Goal: Browse casually: Explore the website without a specific task or goal

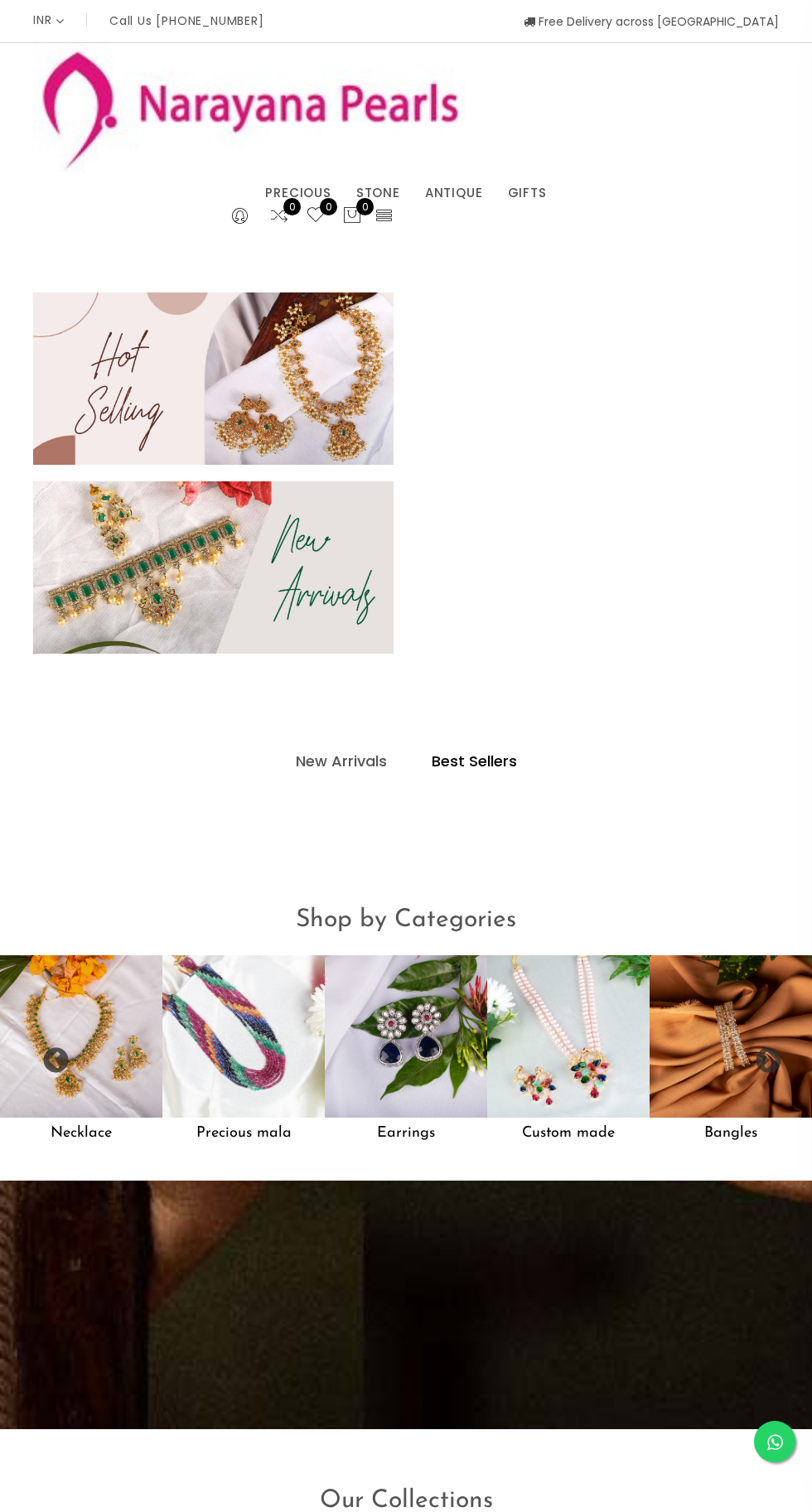
select select "INR"
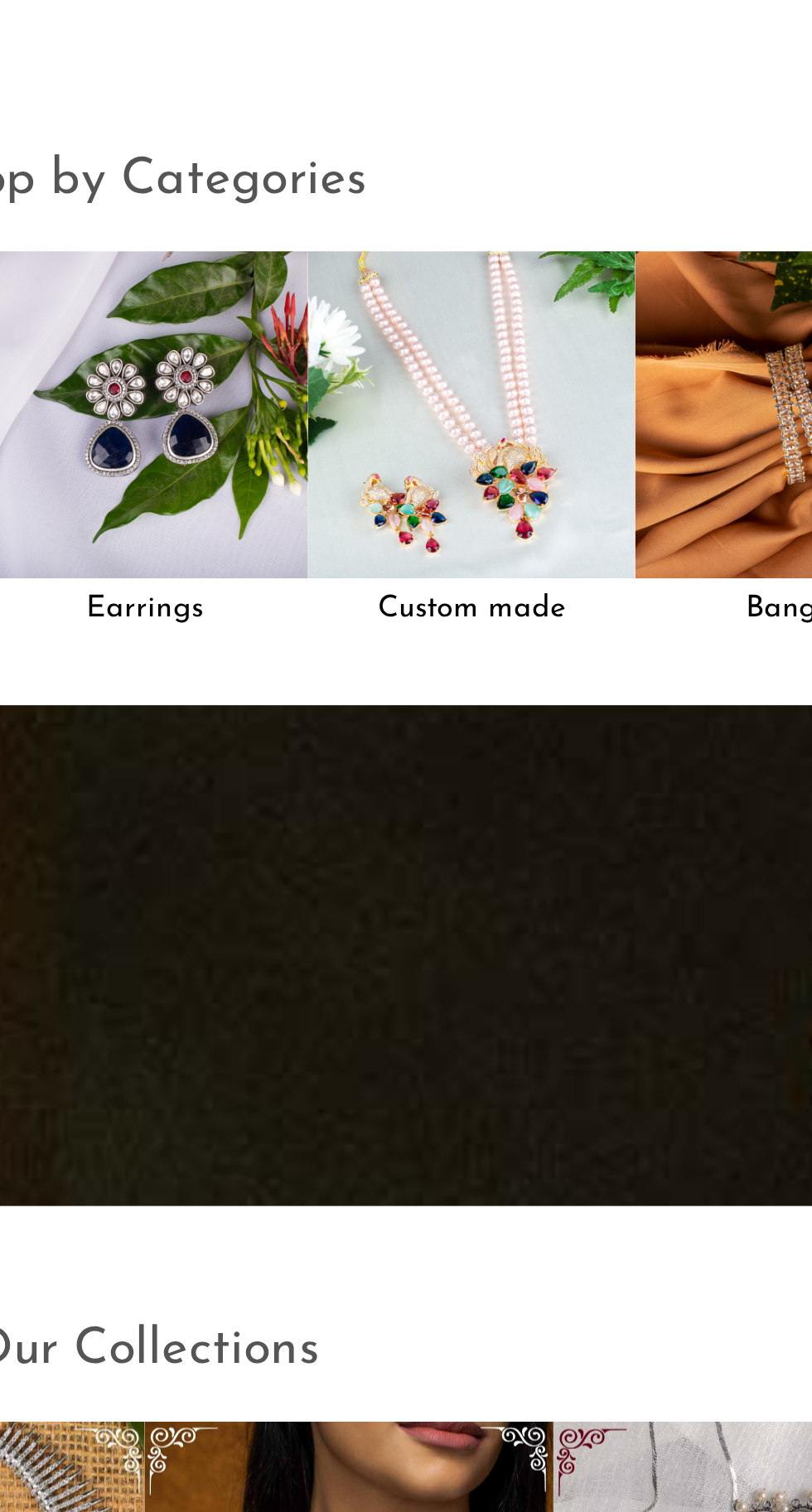
scroll to position [1260, 0]
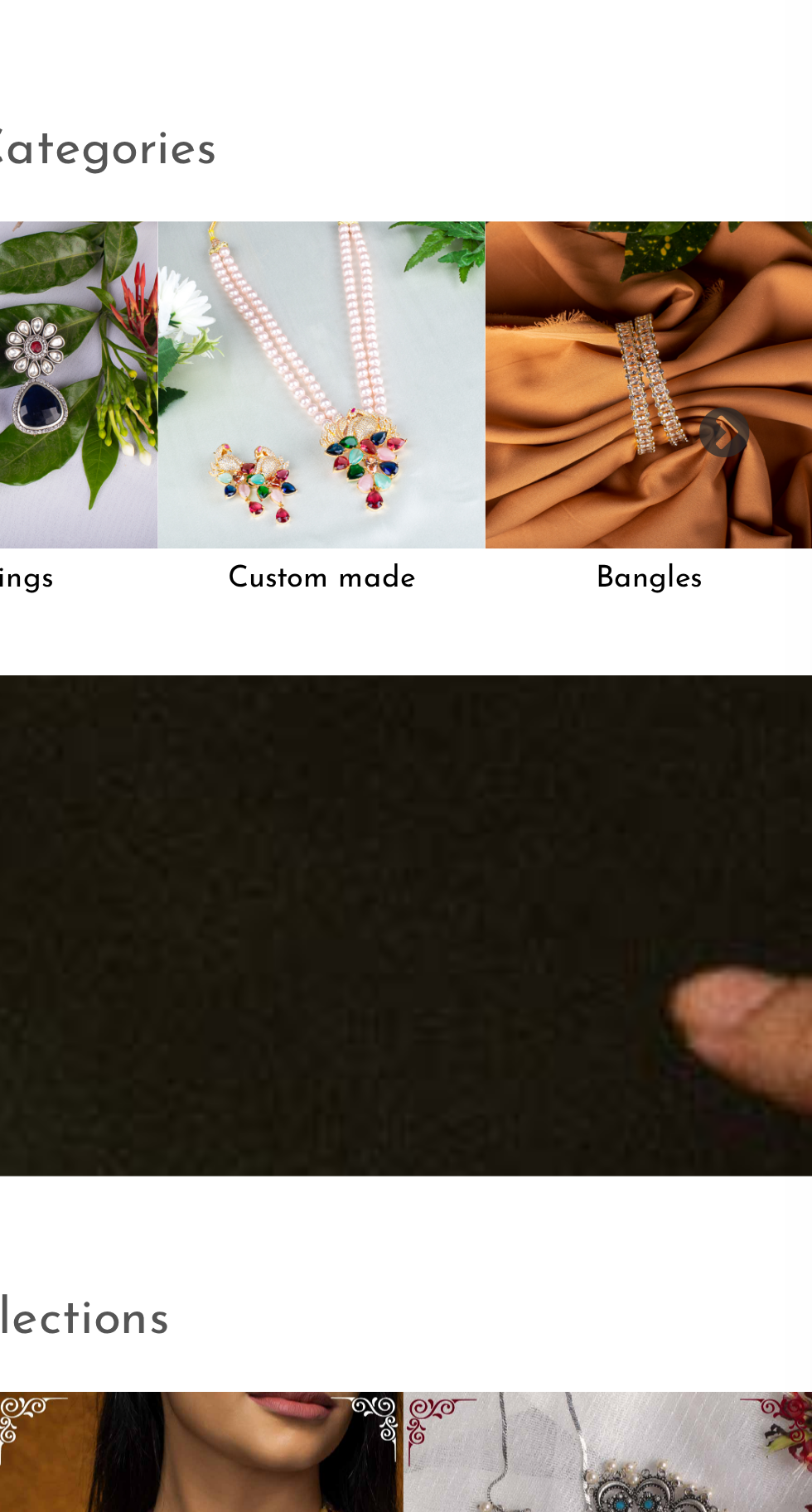
click at [753, 607] on img at bounding box center [731, 562] width 163 height 163
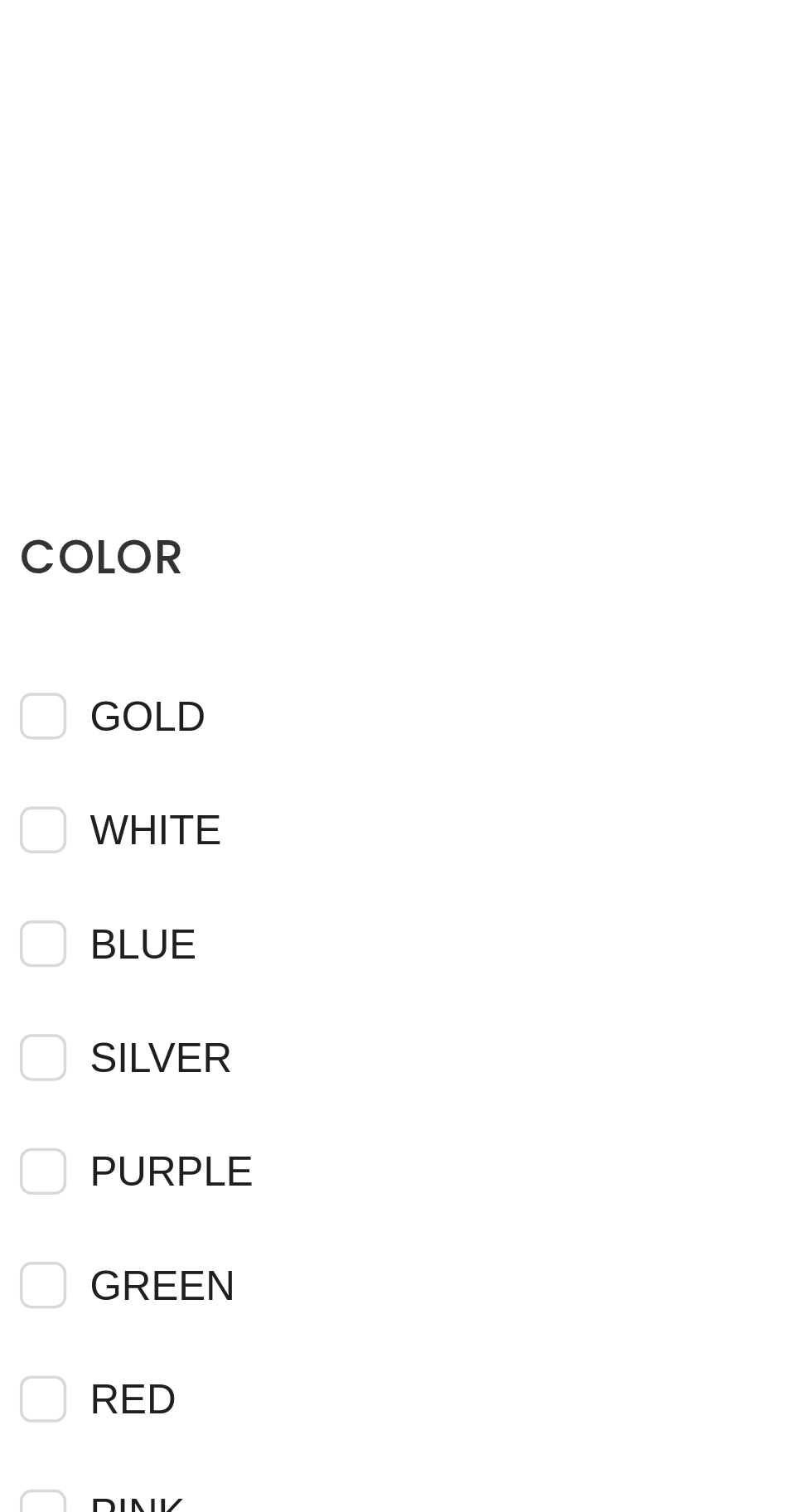
click at [45, 906] on input "GOLD" at bounding box center [39, 921] width 13 height 38
checkbox input "true"
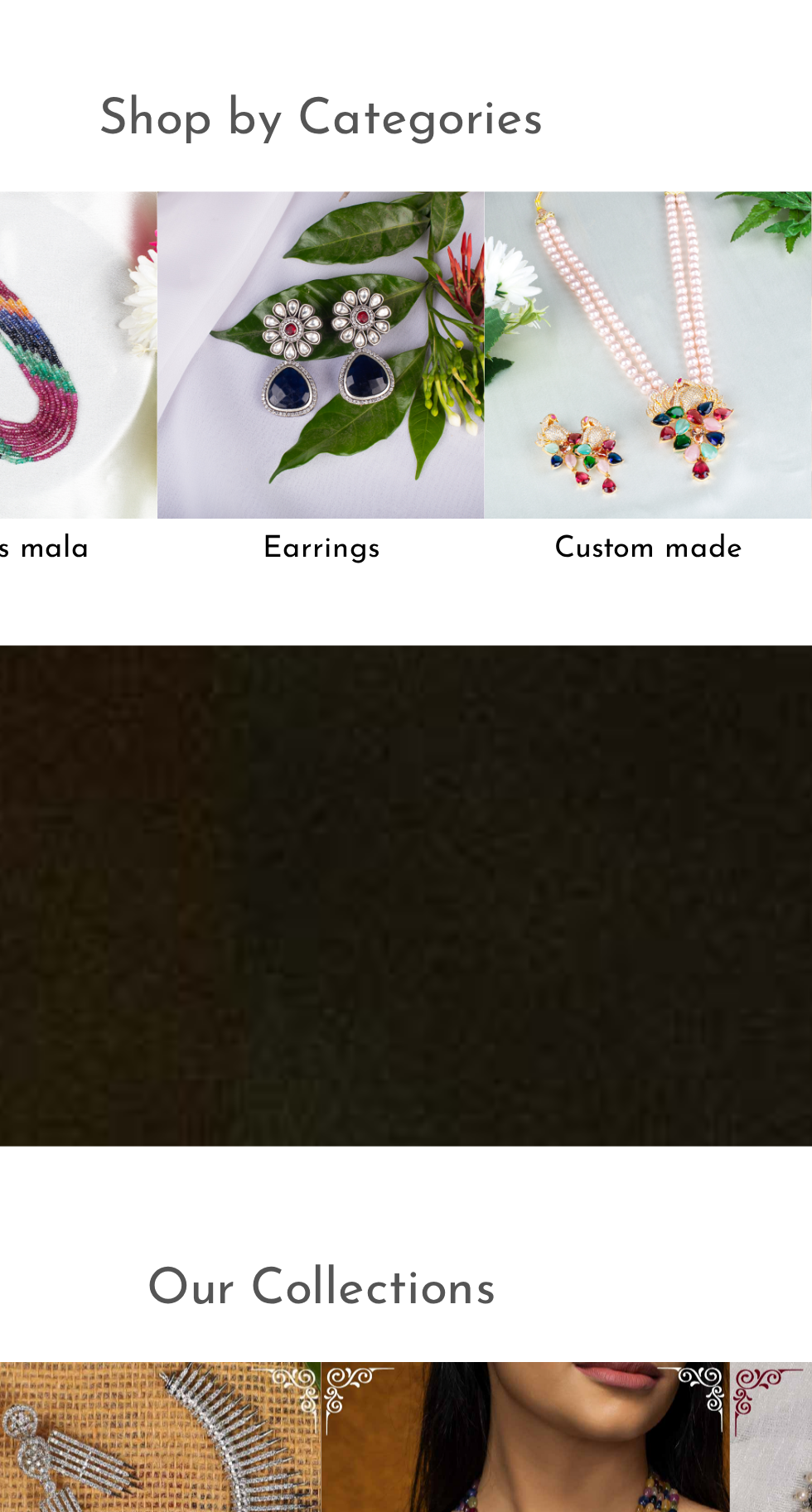
scroll to position [1296, 0]
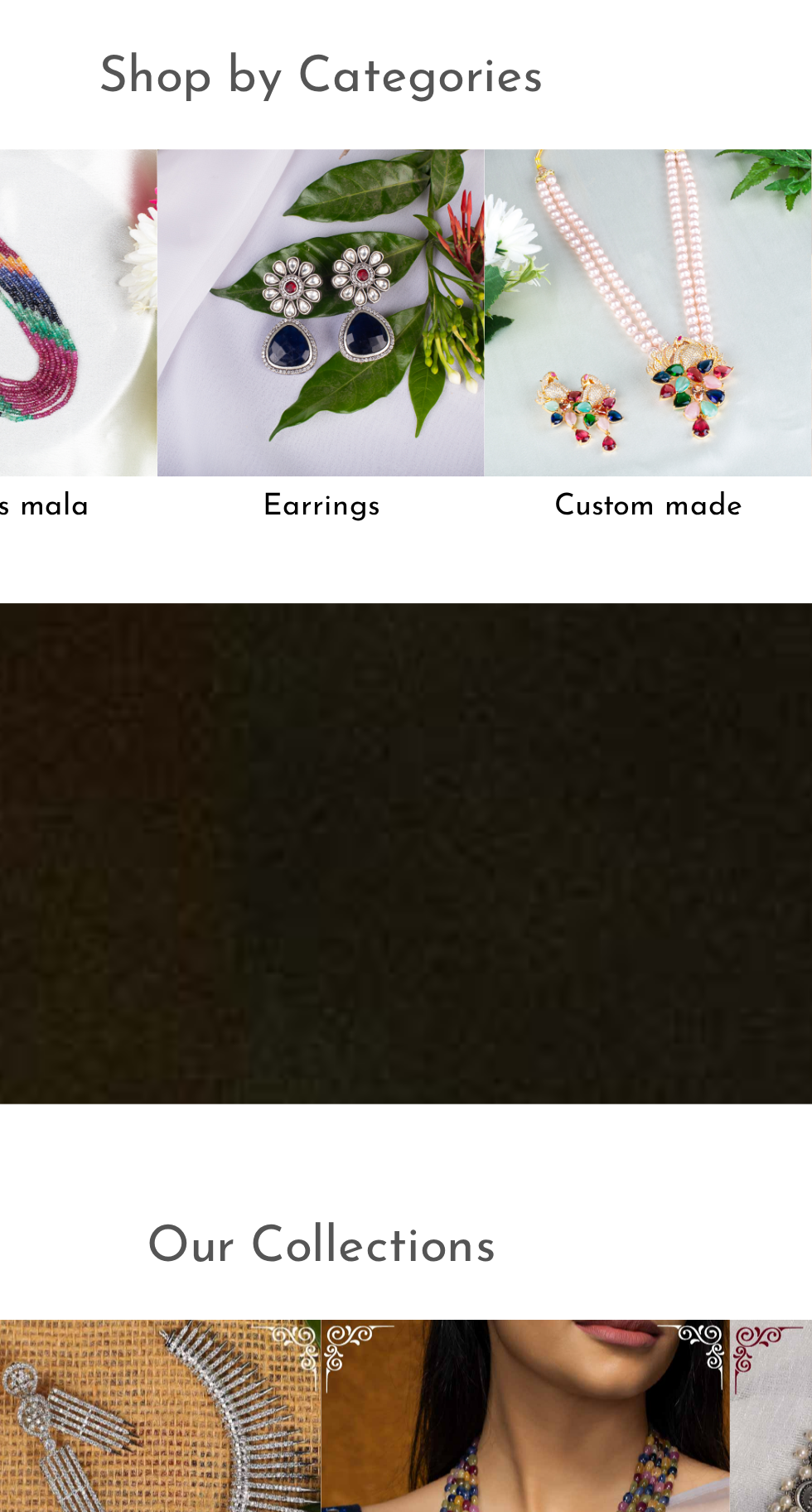
click at [435, 542] on img at bounding box center [406, 526] width 163 height 163
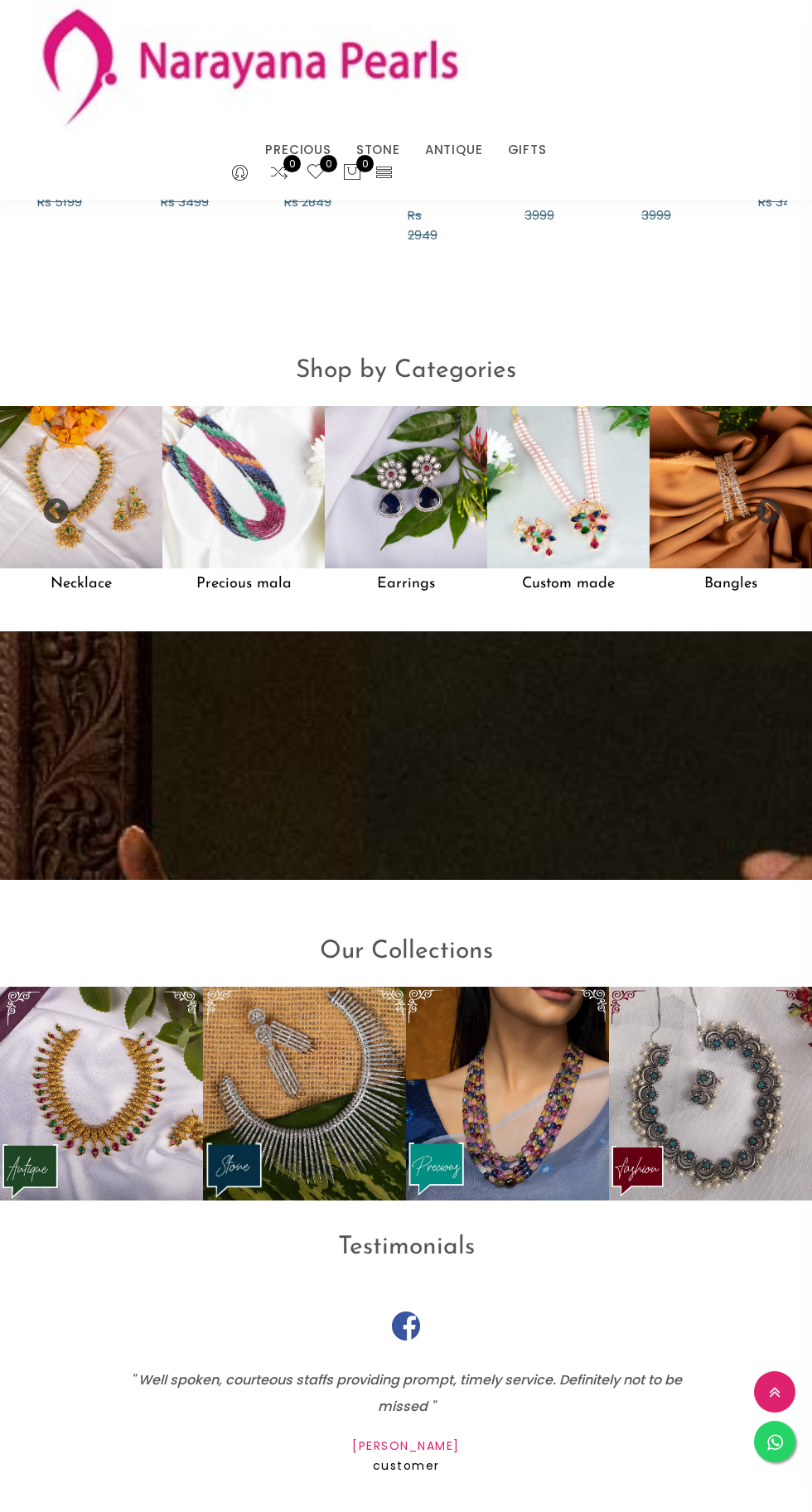
scroll to position [1336, 0]
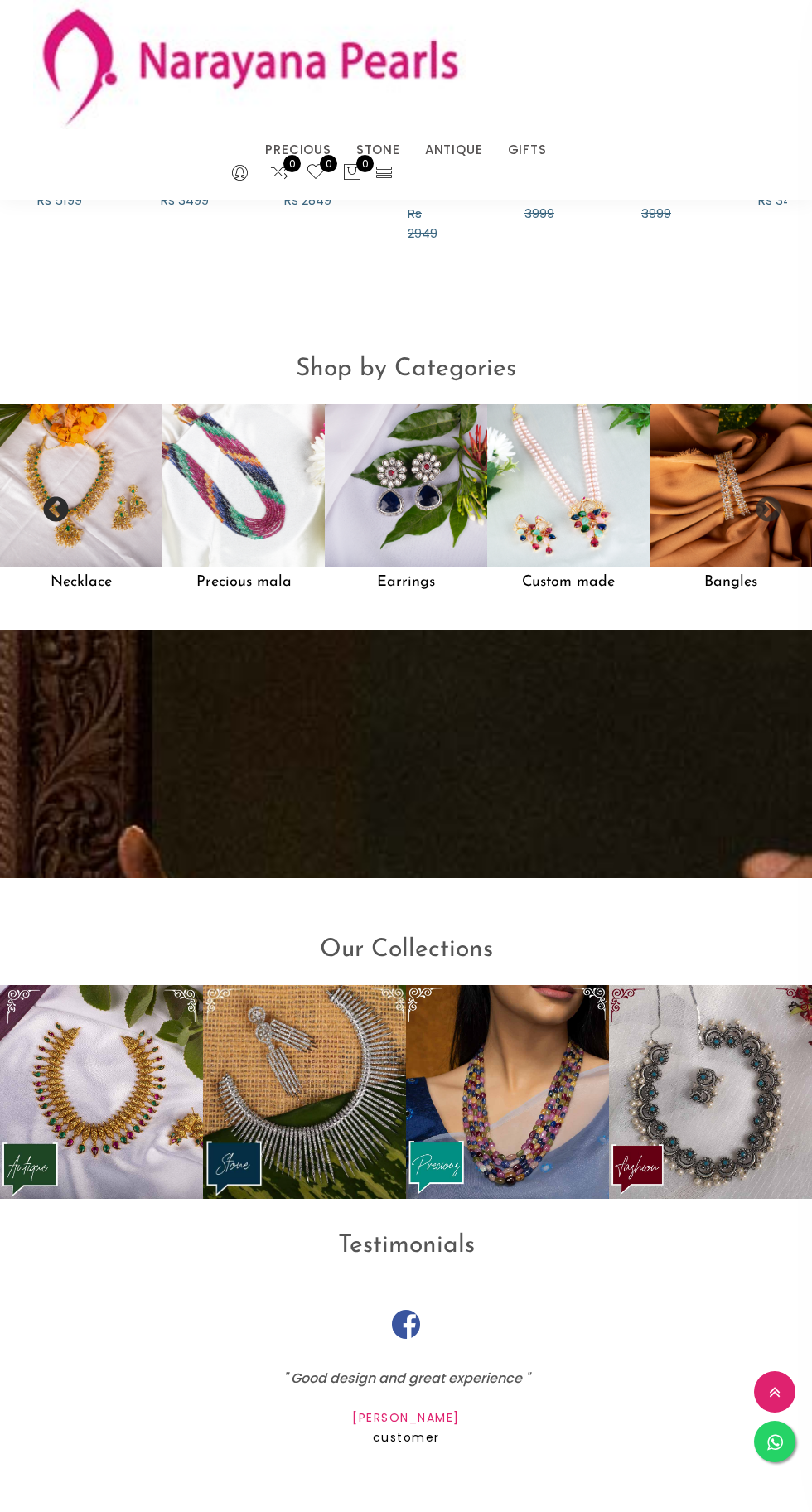
click at [58, 506] on button "Previous" at bounding box center [49, 504] width 17 height 17
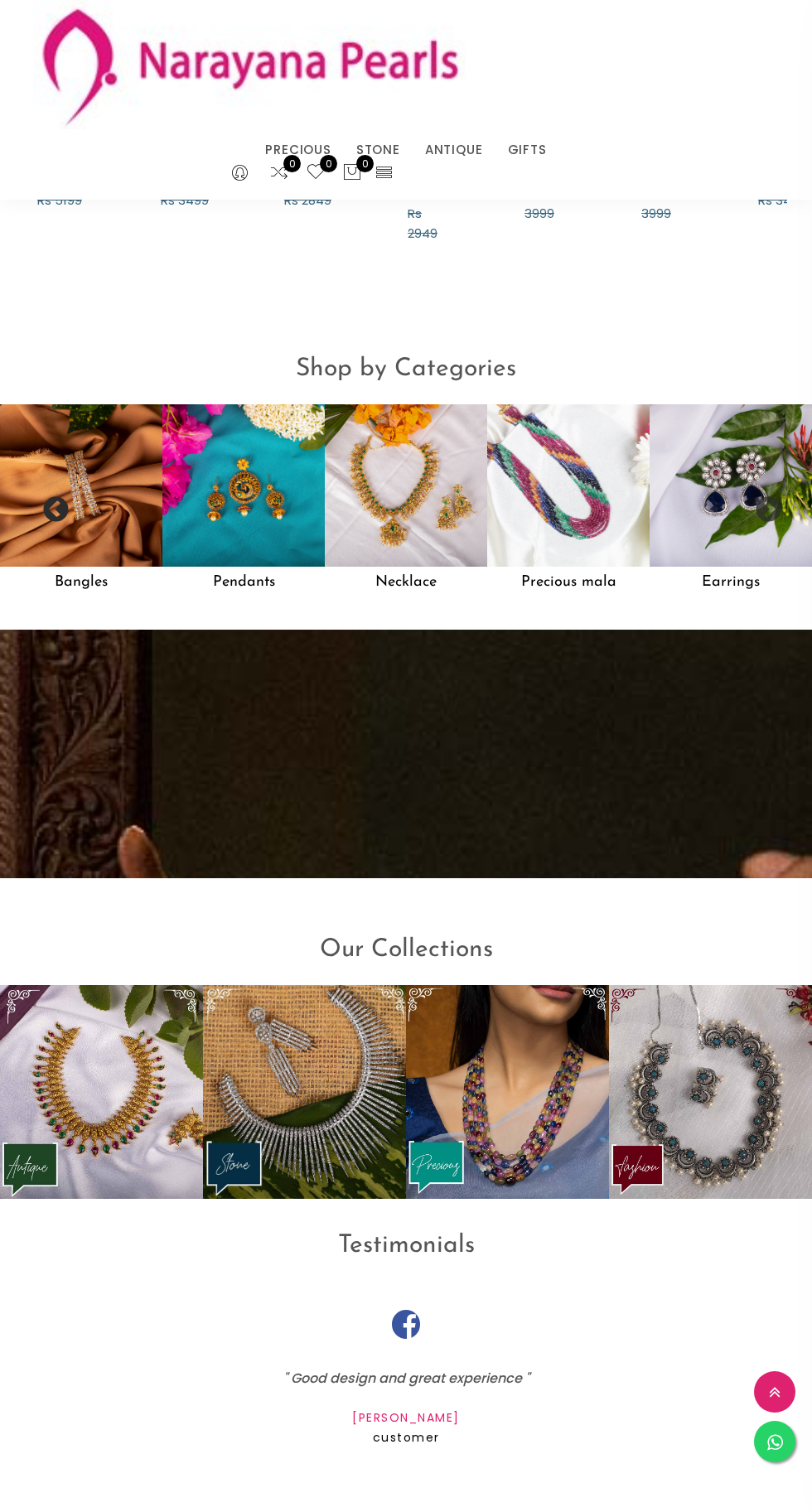
click at [81, 470] on img at bounding box center [81, 486] width 163 height 163
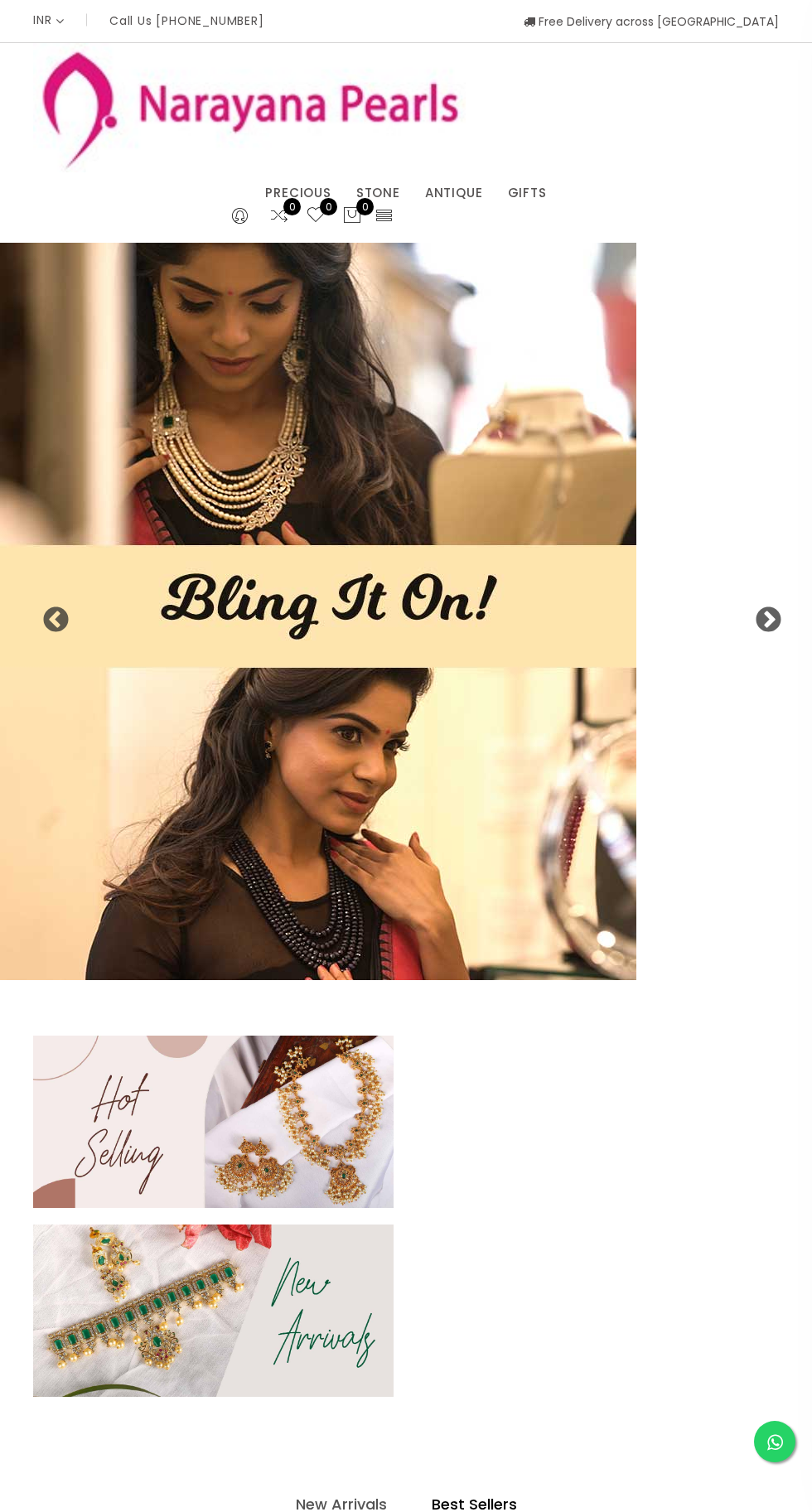
scroll to position [1336, 0]
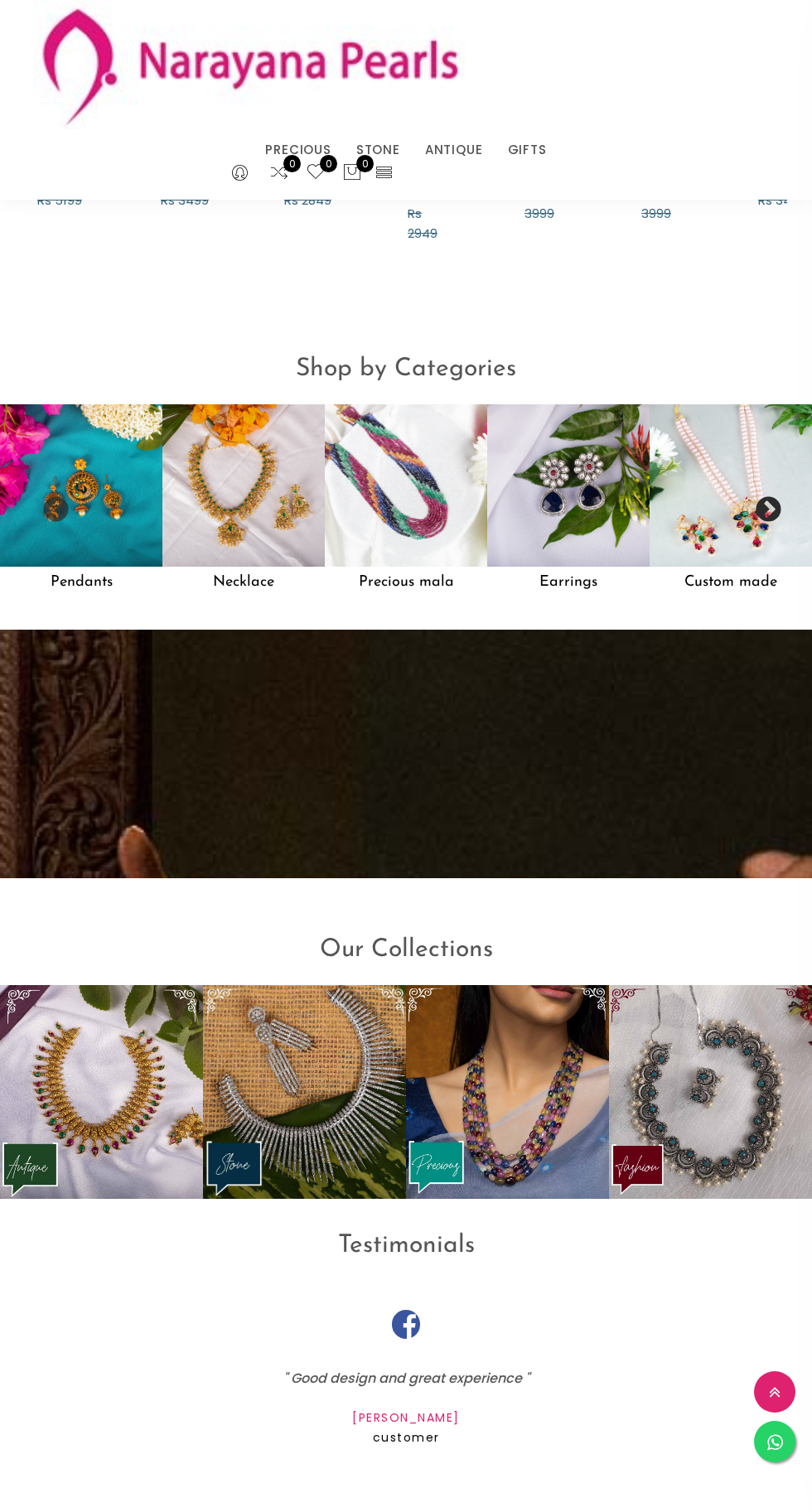
click at [769, 513] on button "Next" at bounding box center [761, 504] width 17 height 17
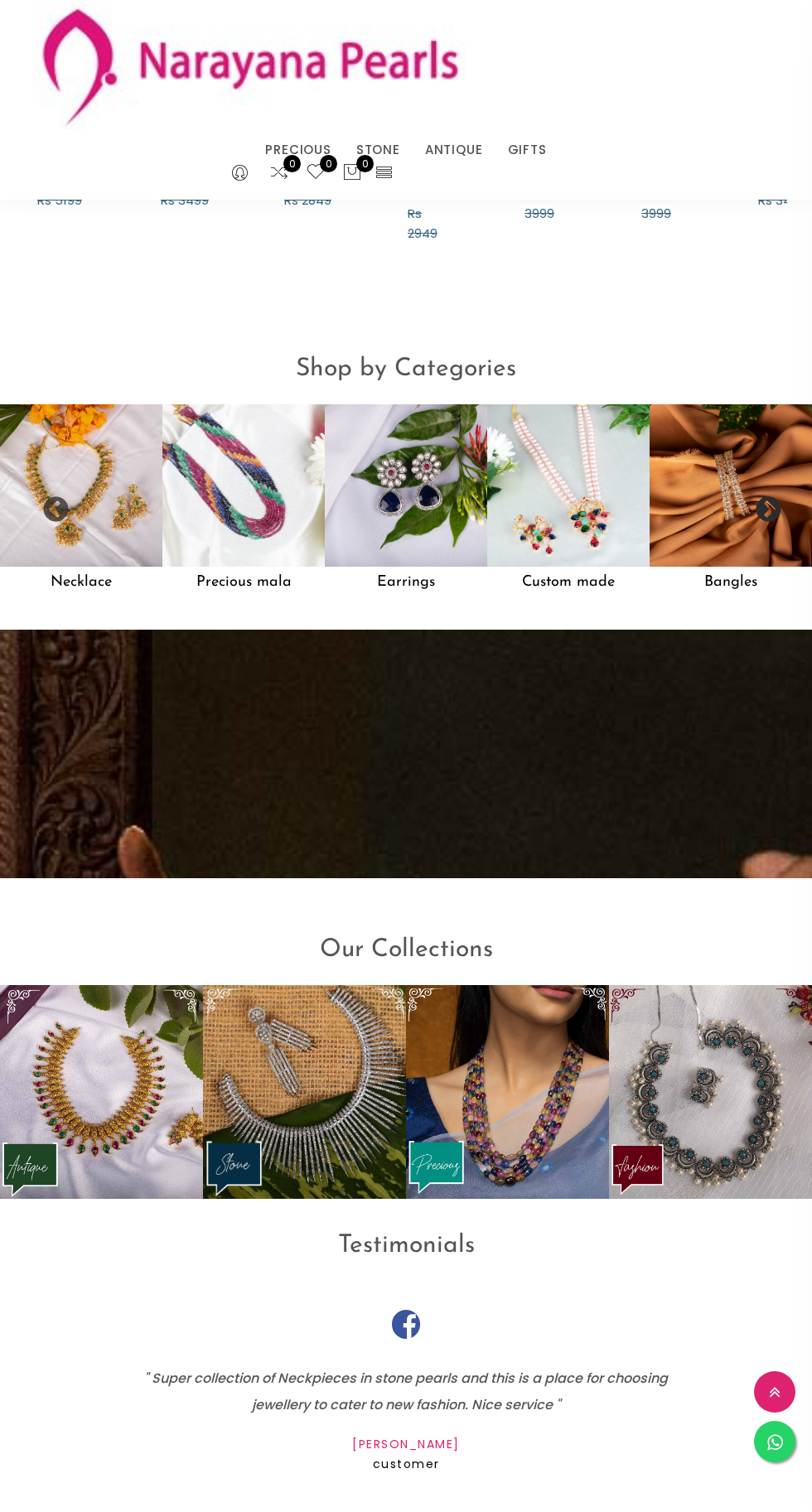
click at [762, 485] on img at bounding box center [731, 486] width 163 height 163
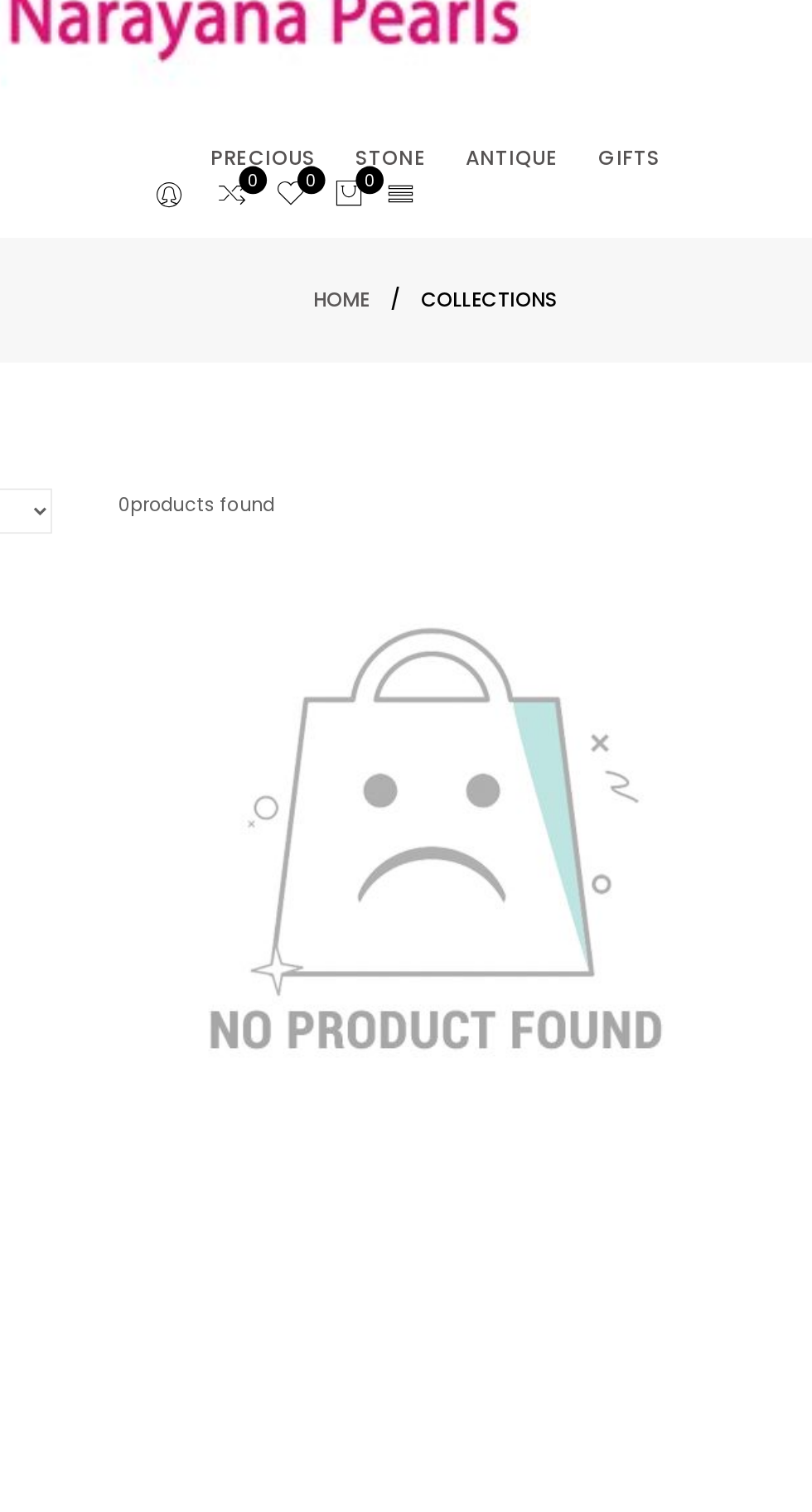
click at [351, 286] on link "Home" at bounding box center [347, 281] width 36 height 18
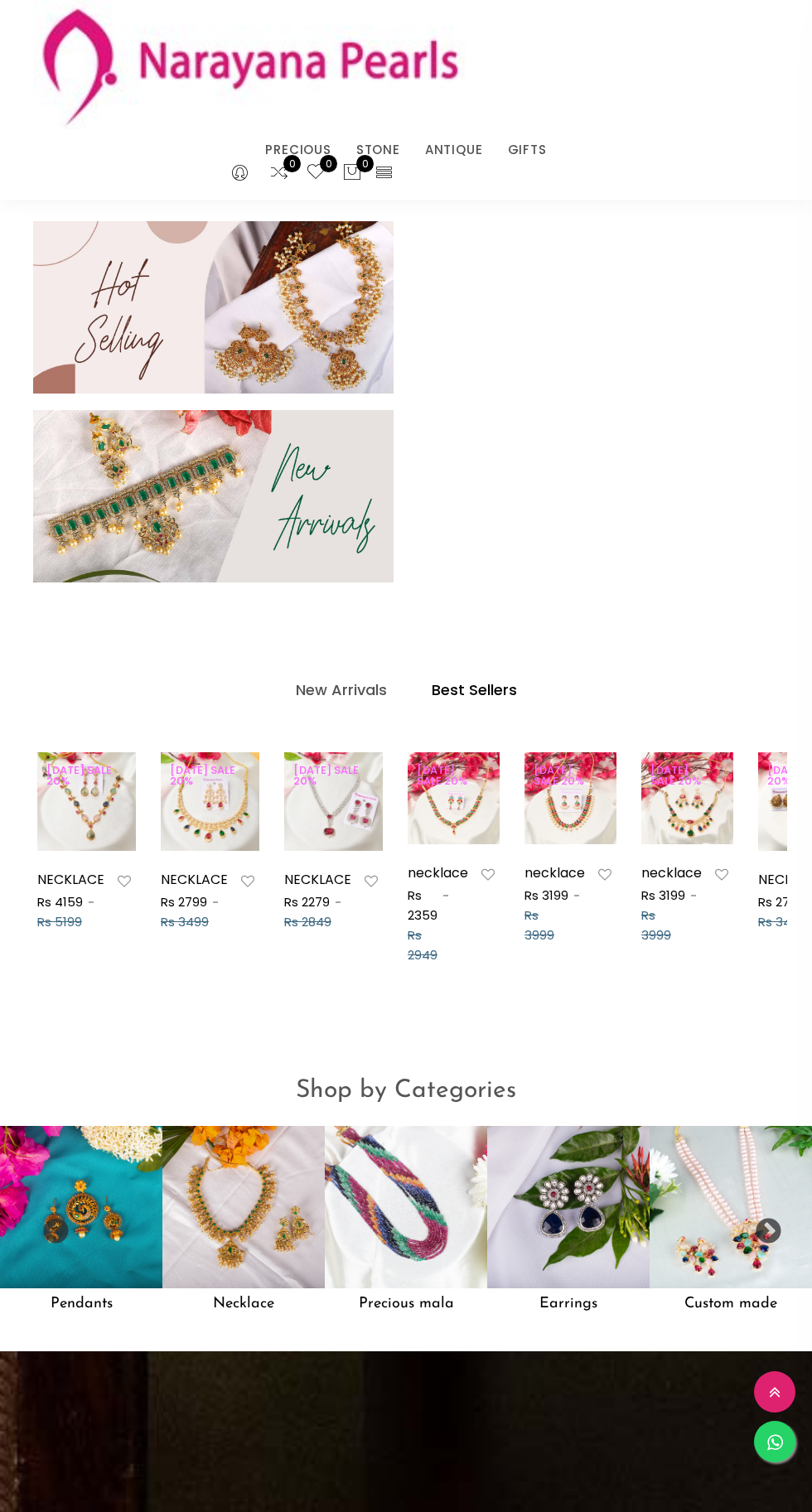
scroll to position [0, 72]
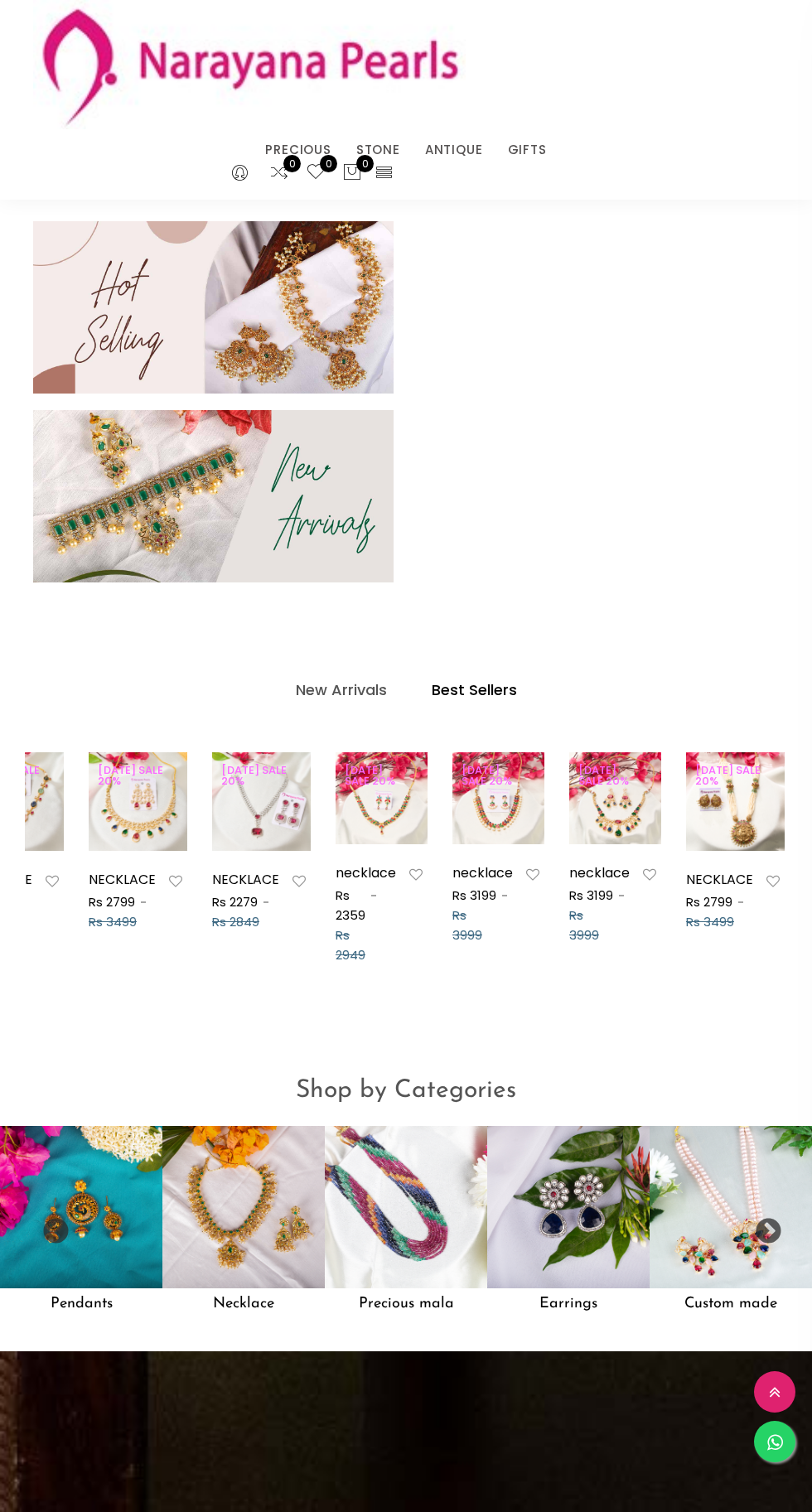
click at [504, 778] on span "[DATE] SALE 20%" at bounding box center [494, 775] width 82 height 26
click at [470, 871] on link "necklace" at bounding box center [482, 872] width 60 height 19
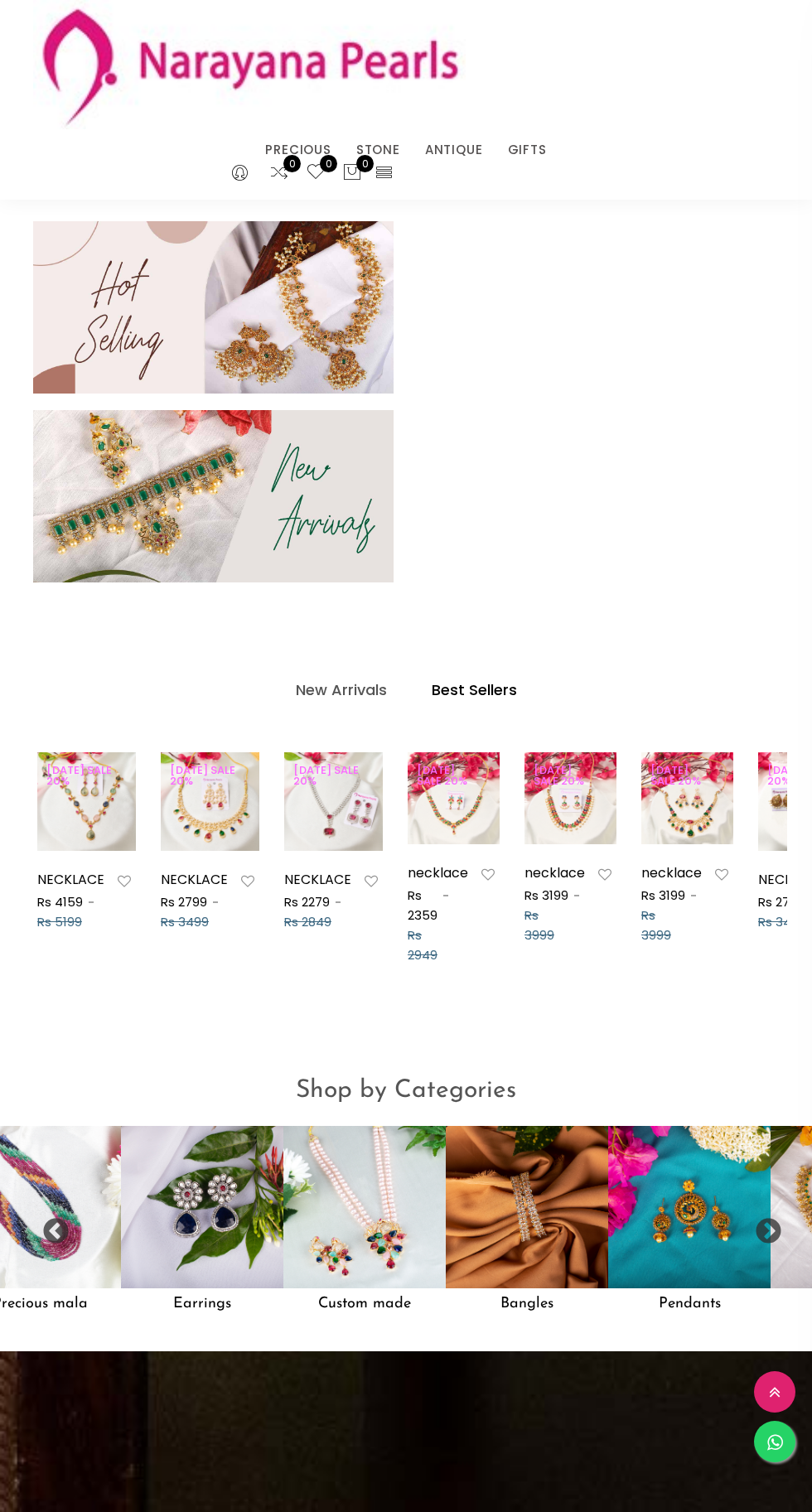
scroll to position [1339, 0]
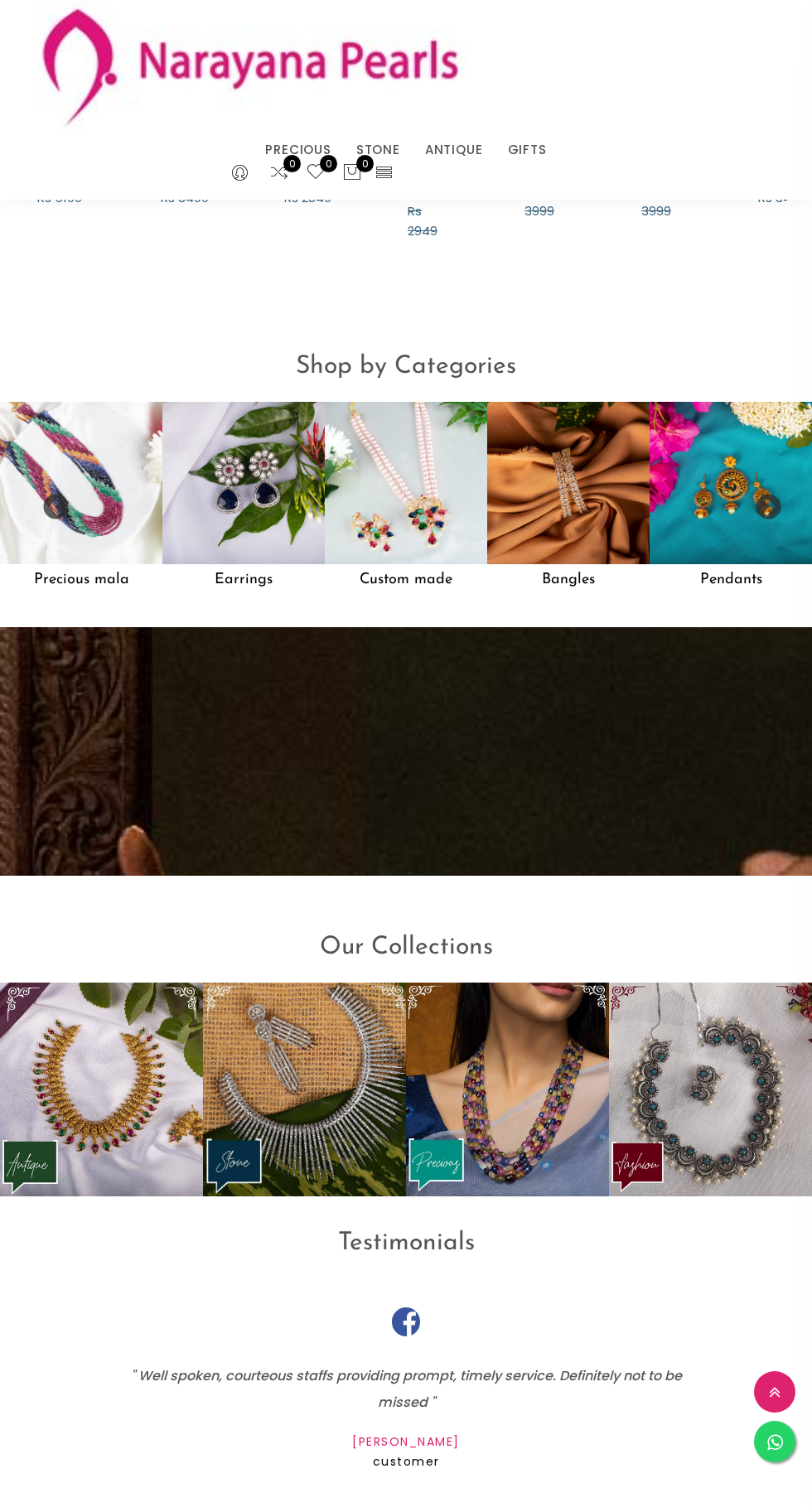
click at [578, 511] on img at bounding box center [569, 483] width 163 height 163
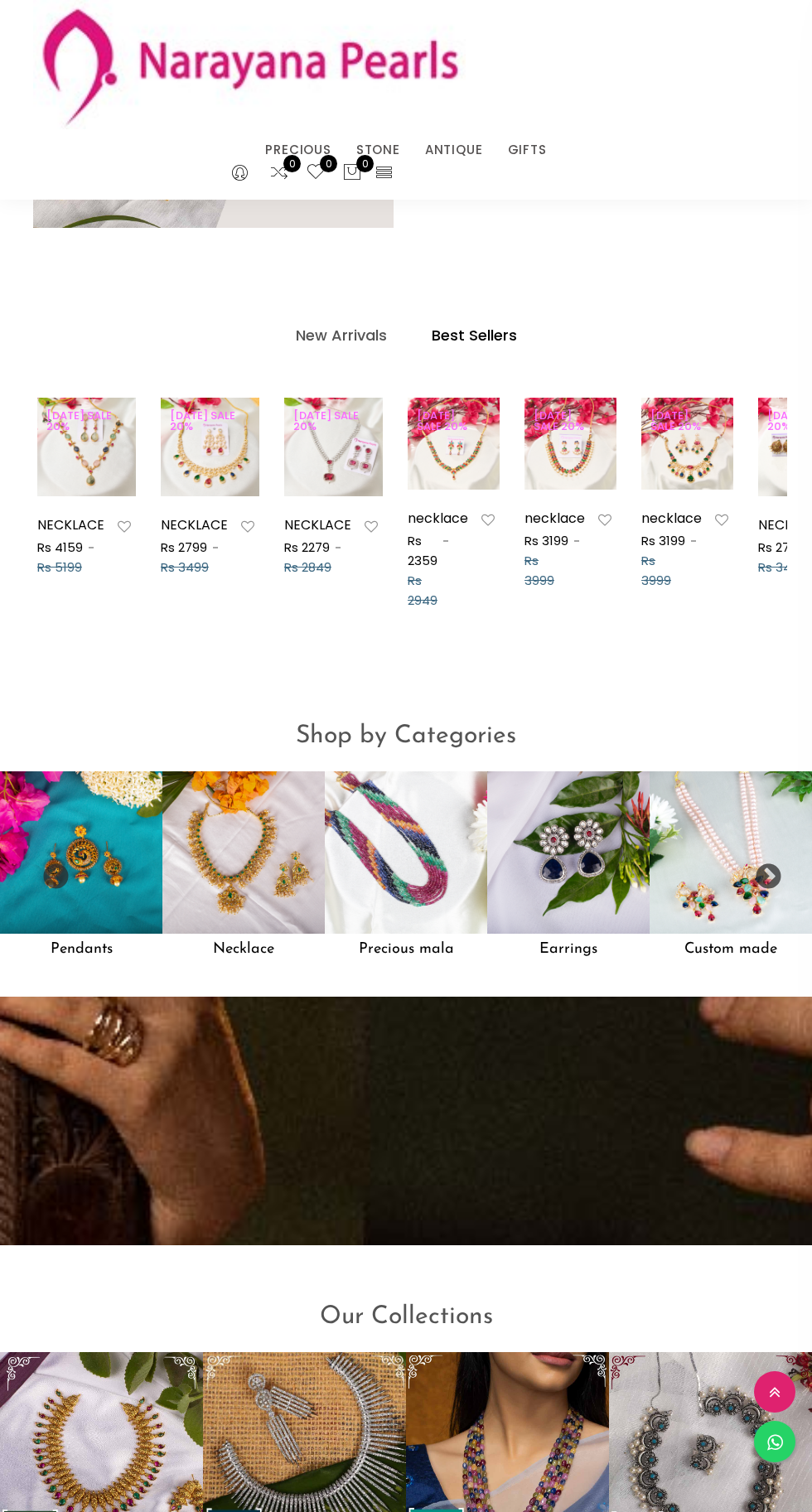
scroll to position [0, 72]
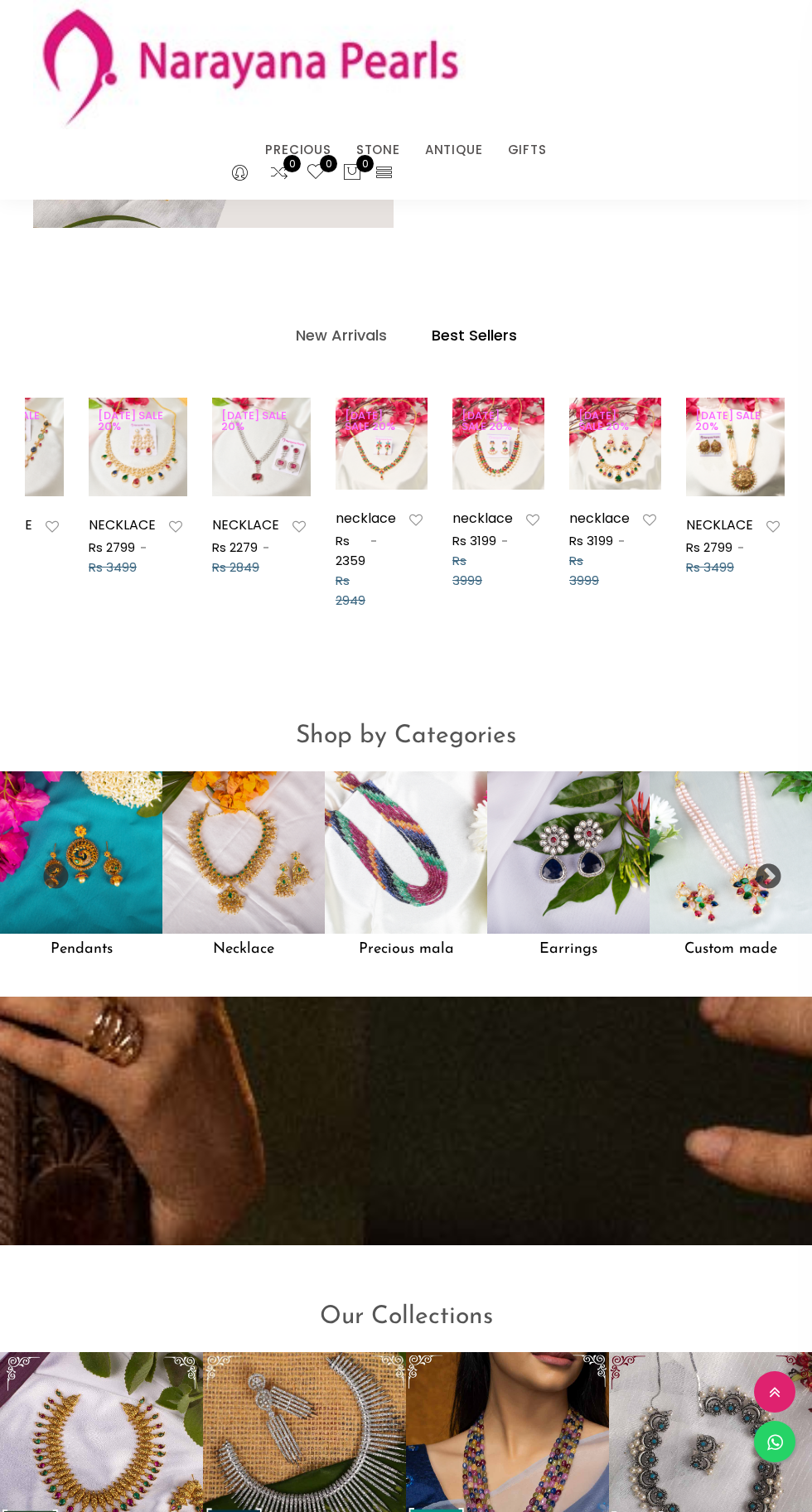
click at [501, 337] on h4 "Best Sellers" at bounding box center [474, 335] width 86 height 20
click at [473, 334] on h4 "Best Sellers" at bounding box center [474, 335] width 86 height 20
click at [326, 333] on h4 "New Arrivals" at bounding box center [341, 335] width 91 height 20
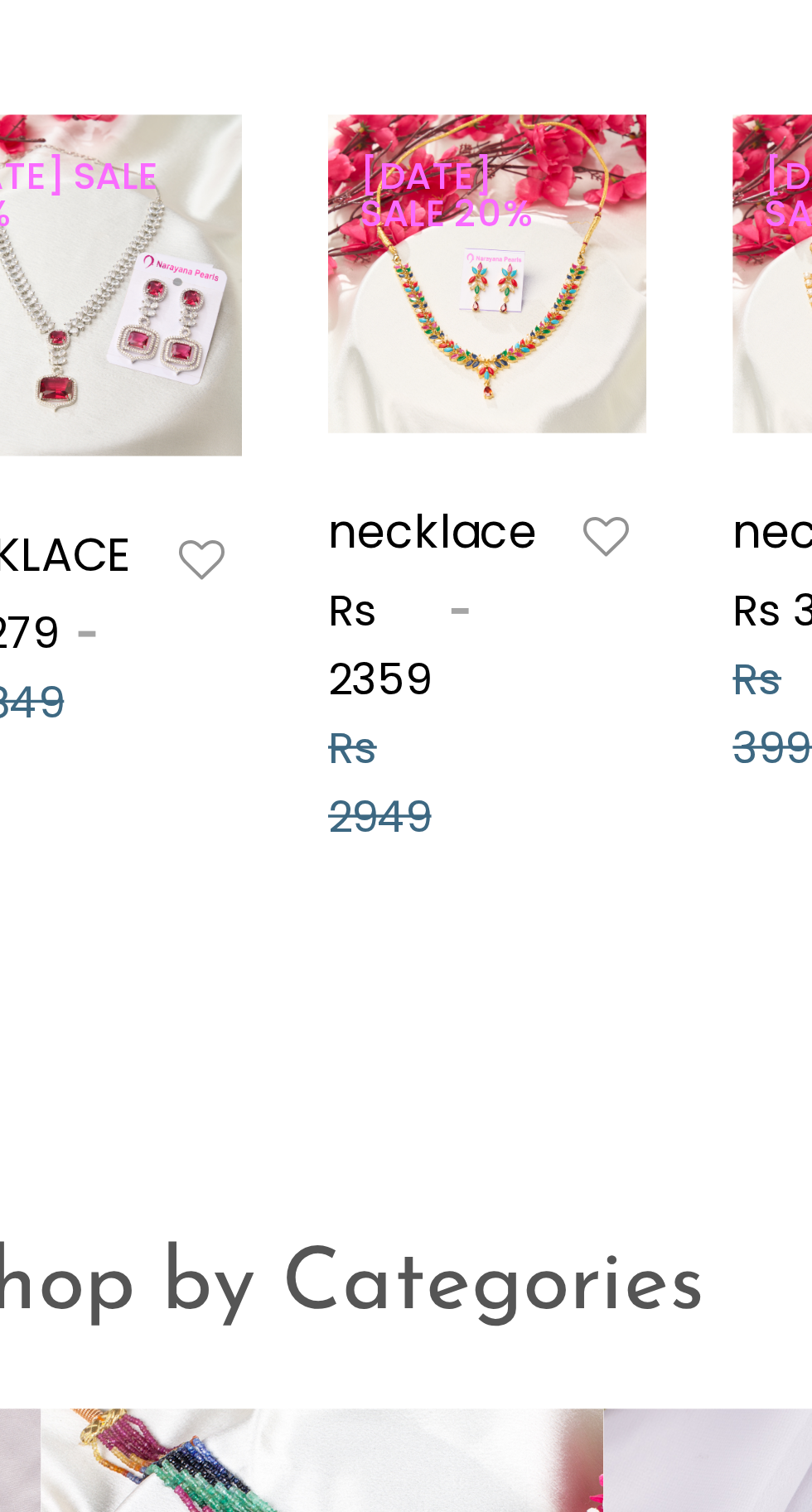
scroll to position [970, 0]
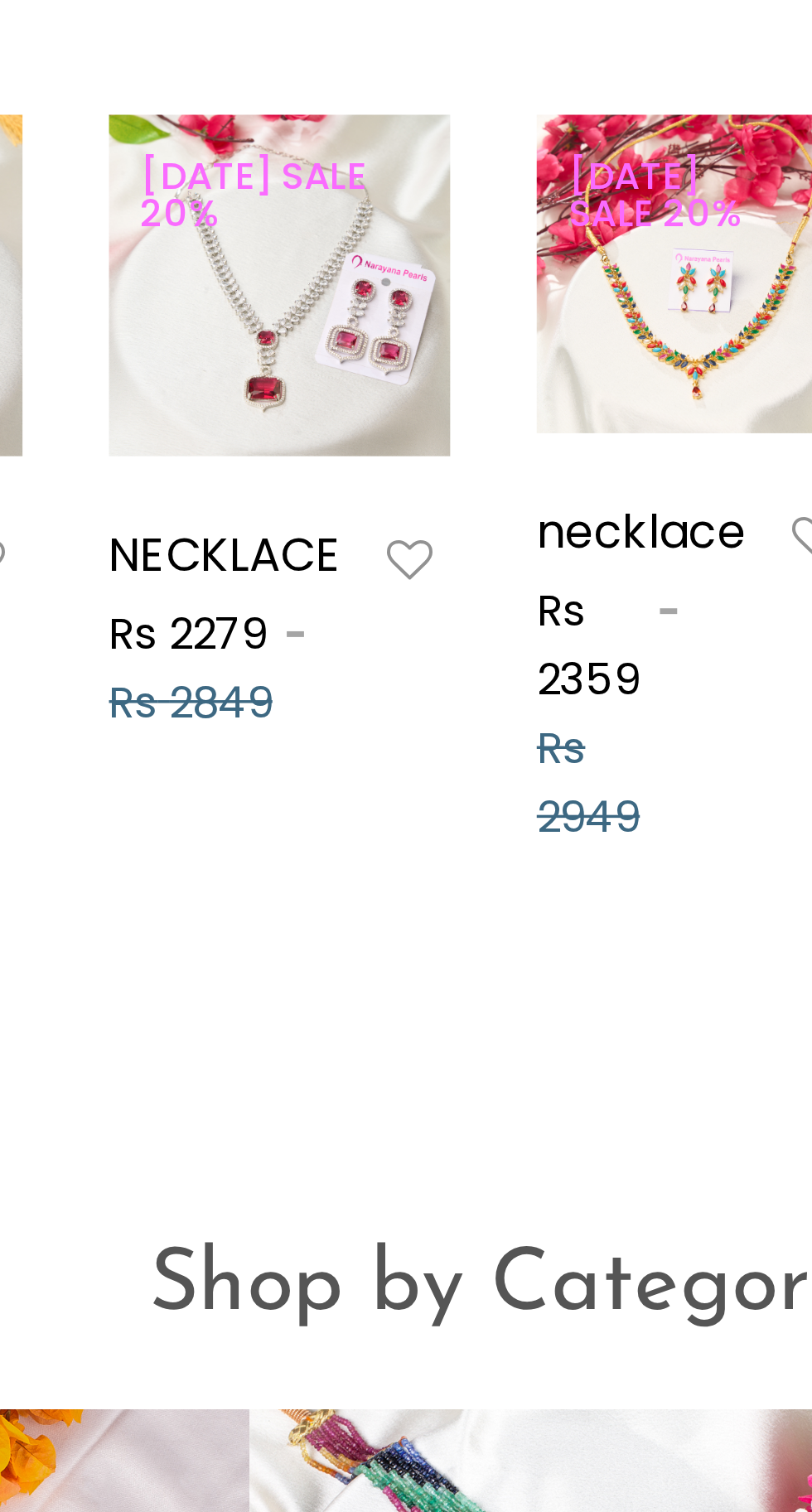
click at [340, 451] on div at bounding box center [333, 447] width 99 height 35
click at [382, 485] on img at bounding box center [431, 446] width 99 height 99
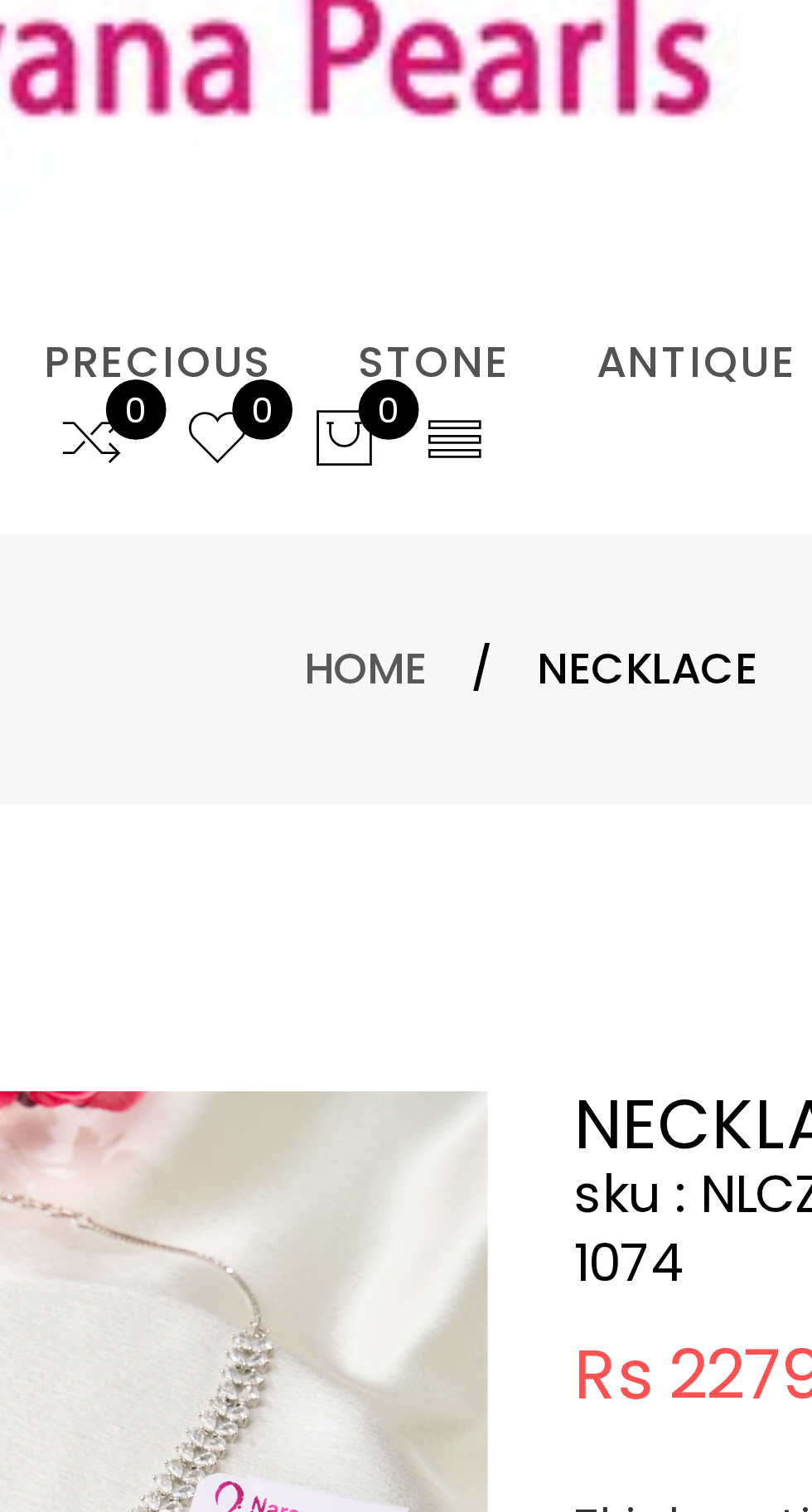
click at [326, 167] on img at bounding box center [249, 108] width 432 height 130
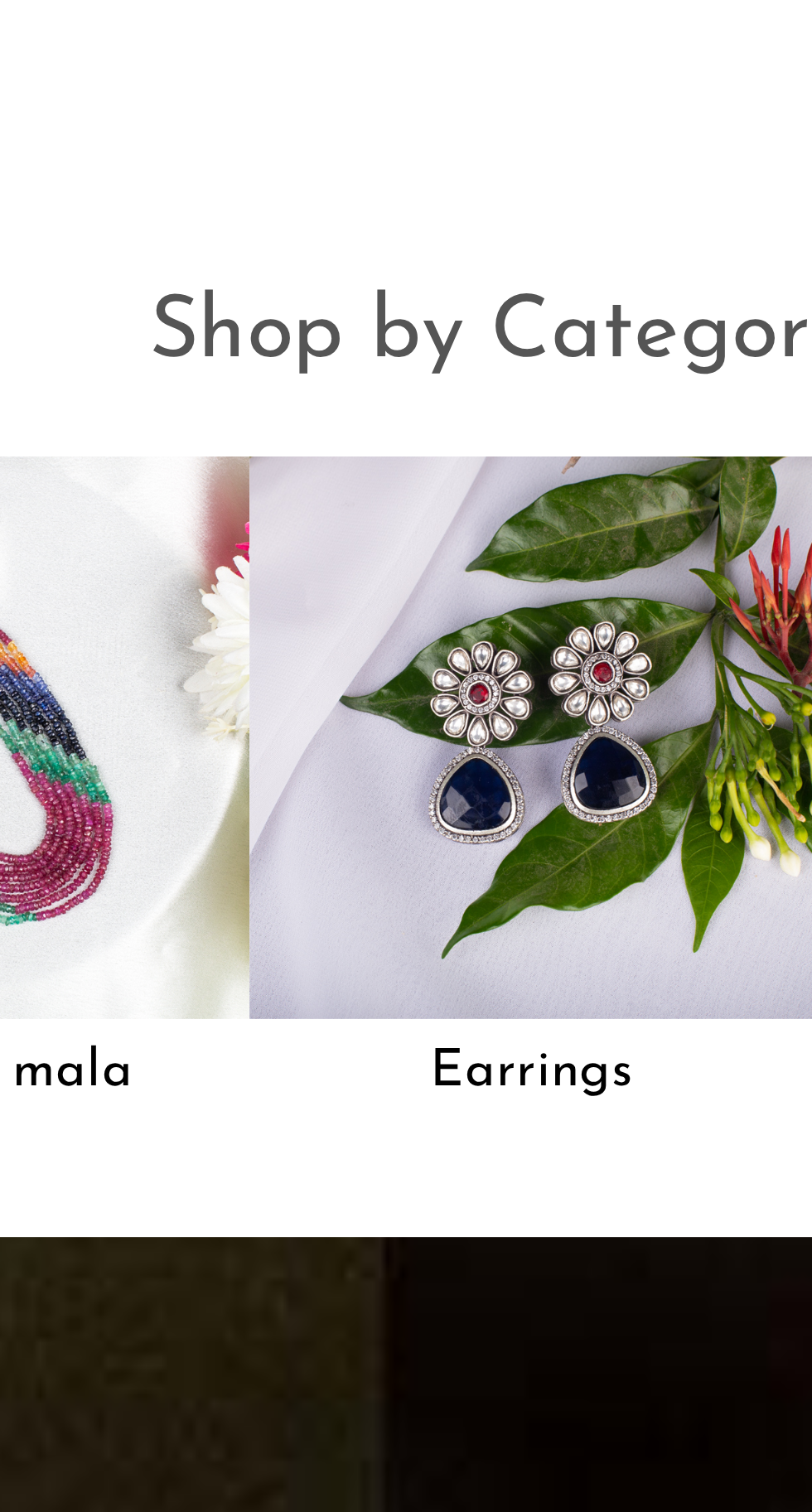
scroll to position [723, 0]
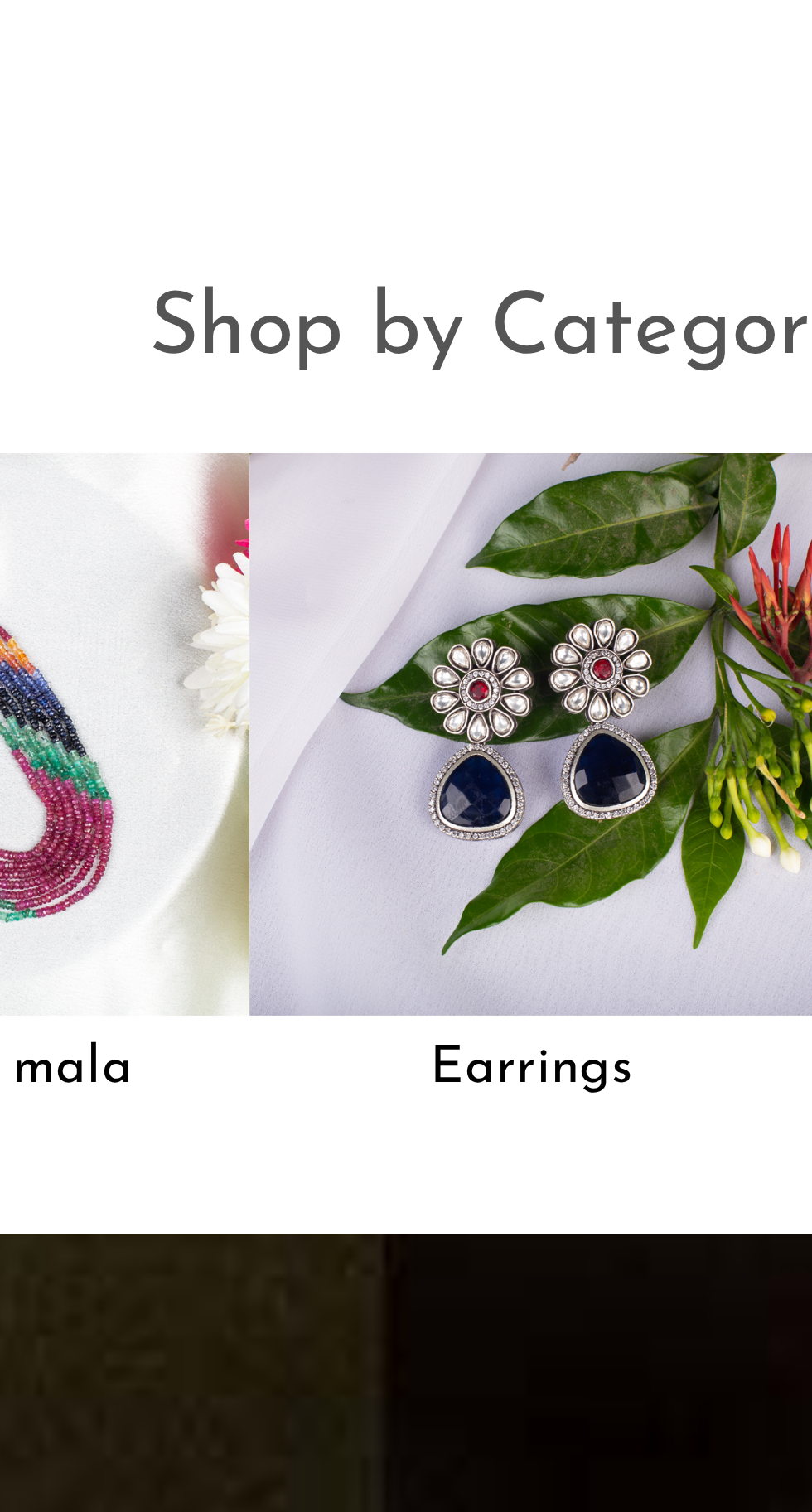
click at [444, 1127] on img at bounding box center [406, 1099] width 163 height 163
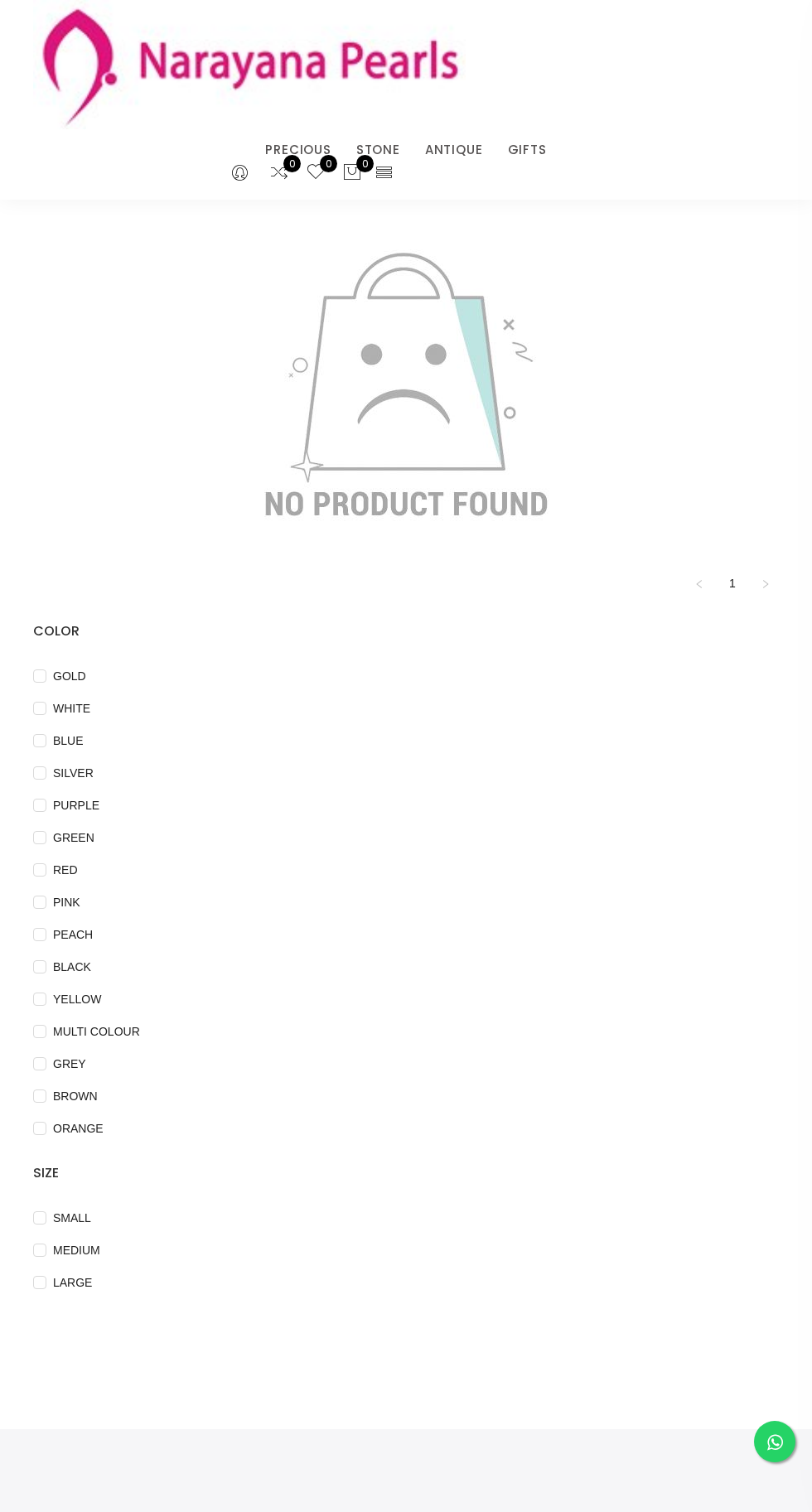
scroll to position [82, 0]
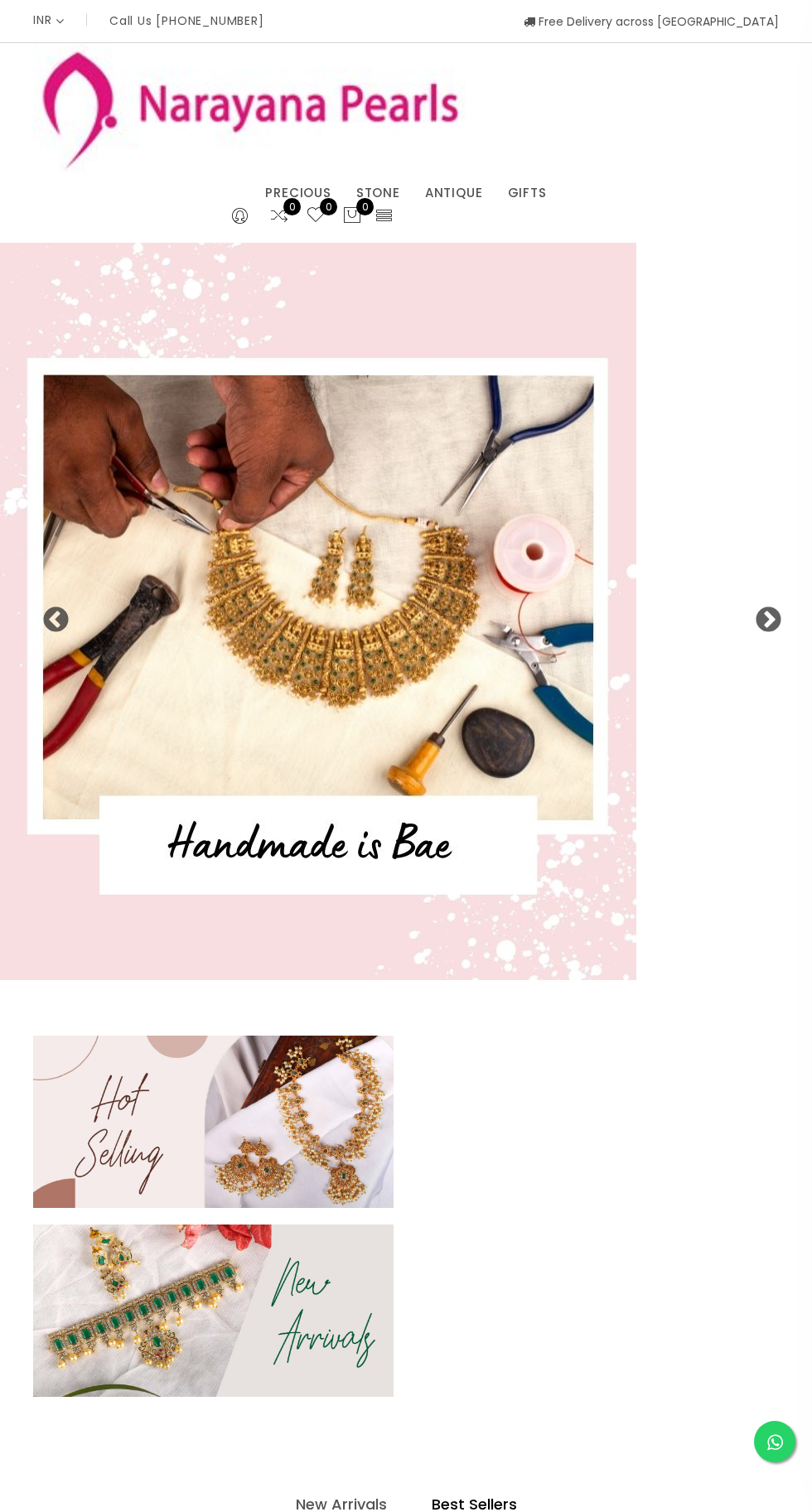
select select "INR"
click at [43, 21] on span "INR" at bounding box center [49, 19] width 32 height 45
click at [98, 42] on li "INR" at bounding box center [85, 42] width 84 height 0
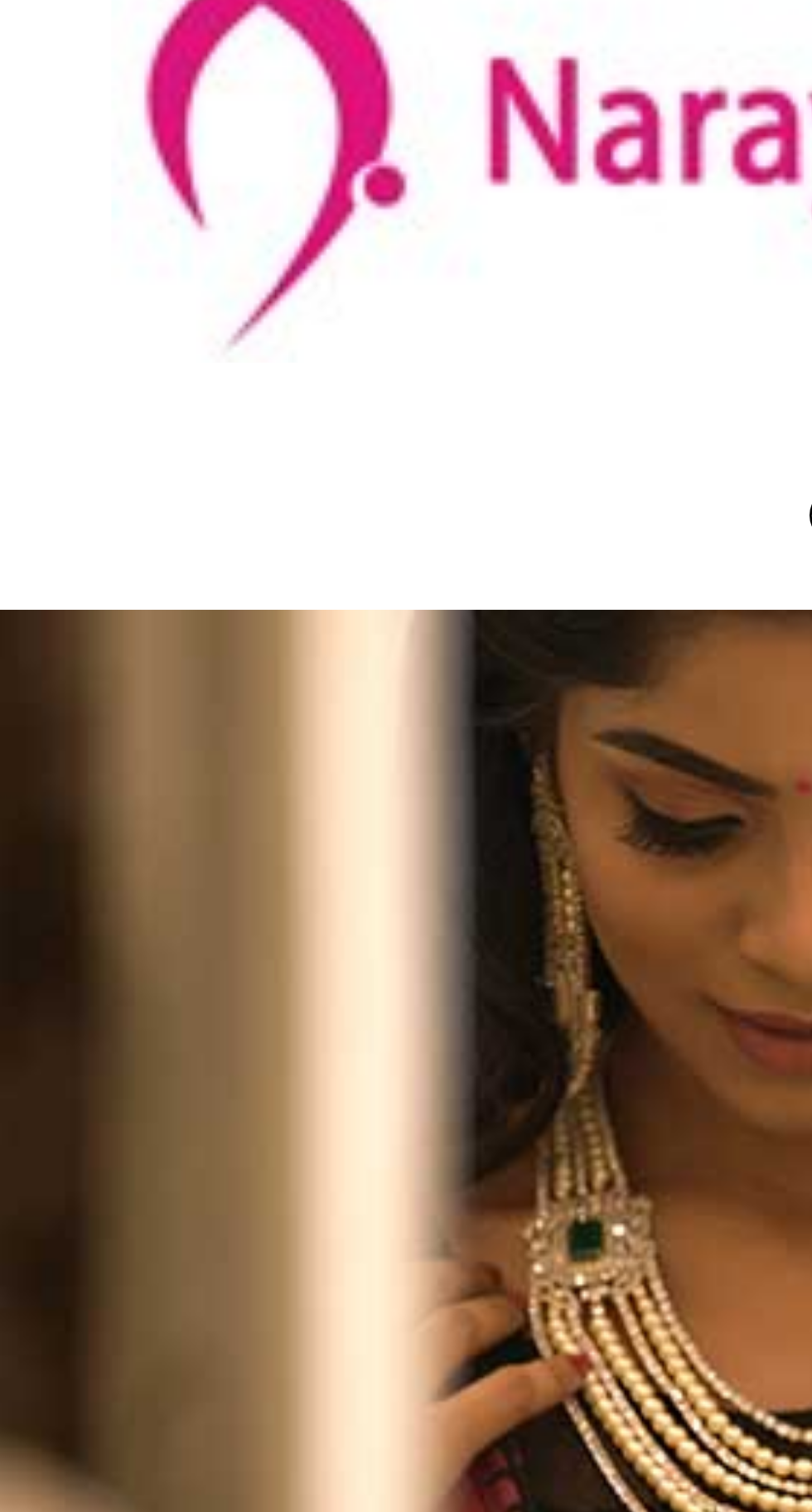
click at [69, 42] on button "INR" at bounding box center [56, 42] width 26 height 0
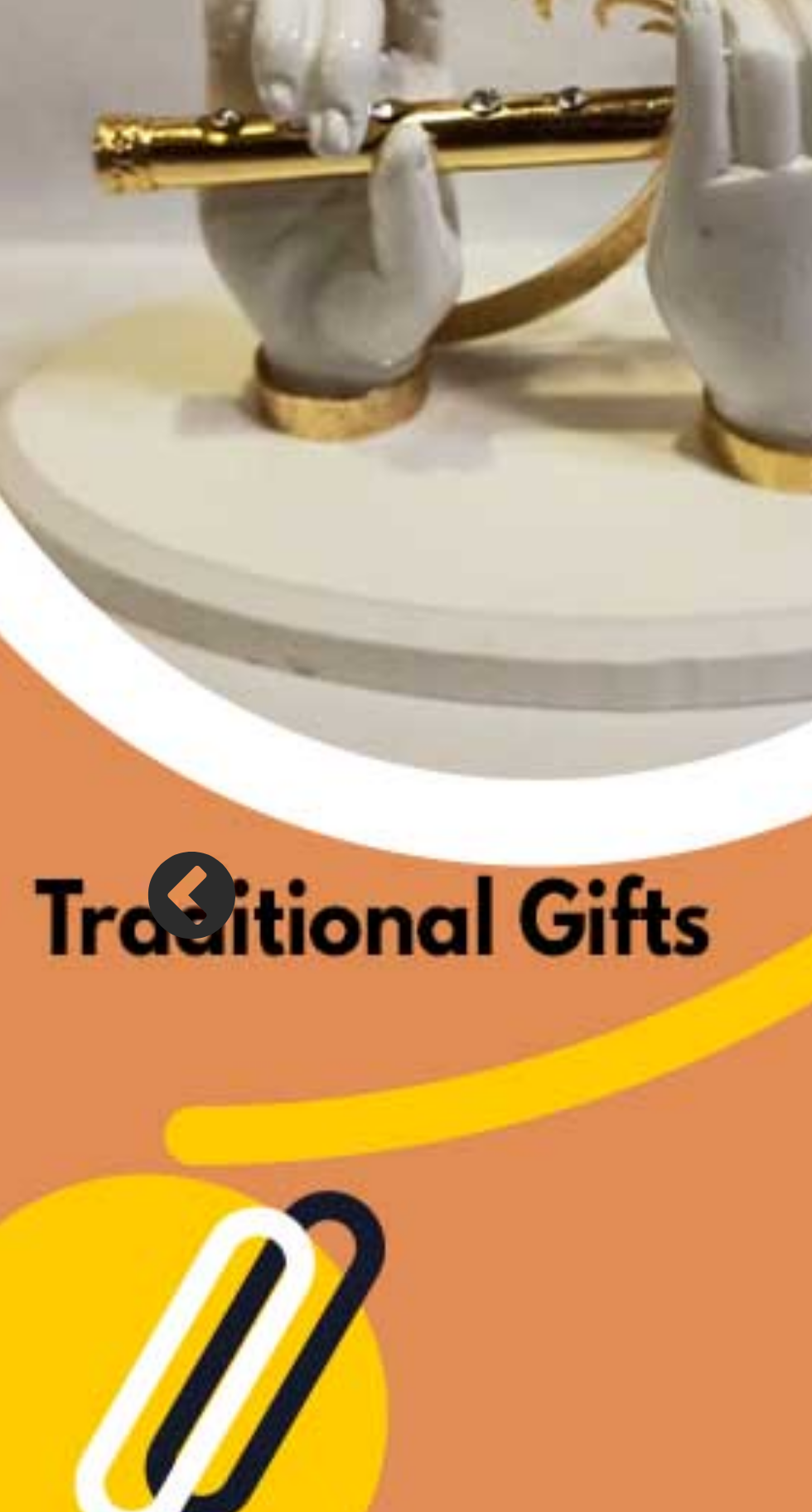
click at [52, 623] on button "Previous" at bounding box center [49, 614] width 17 height 17
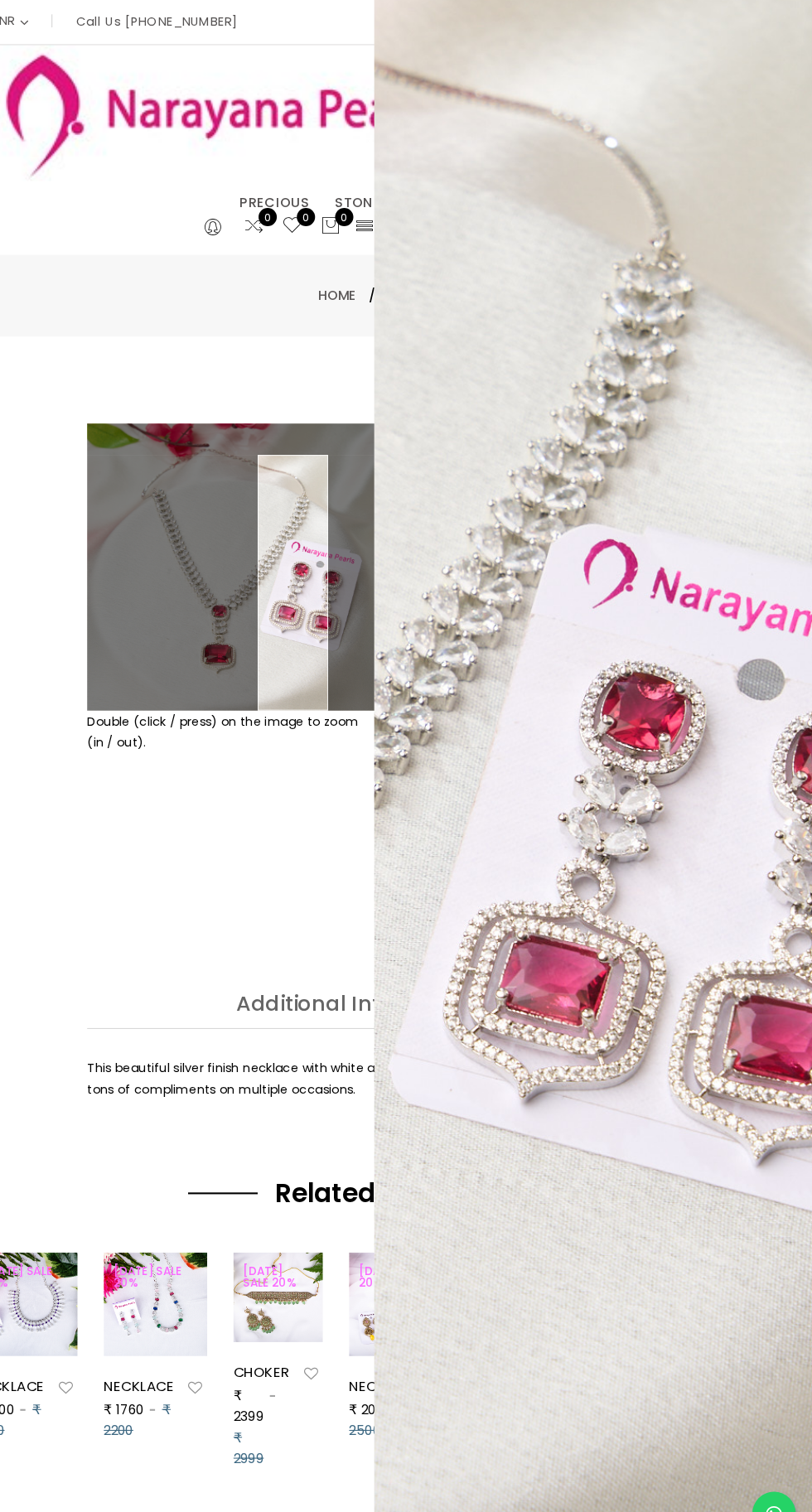
scroll to position [4, 0]
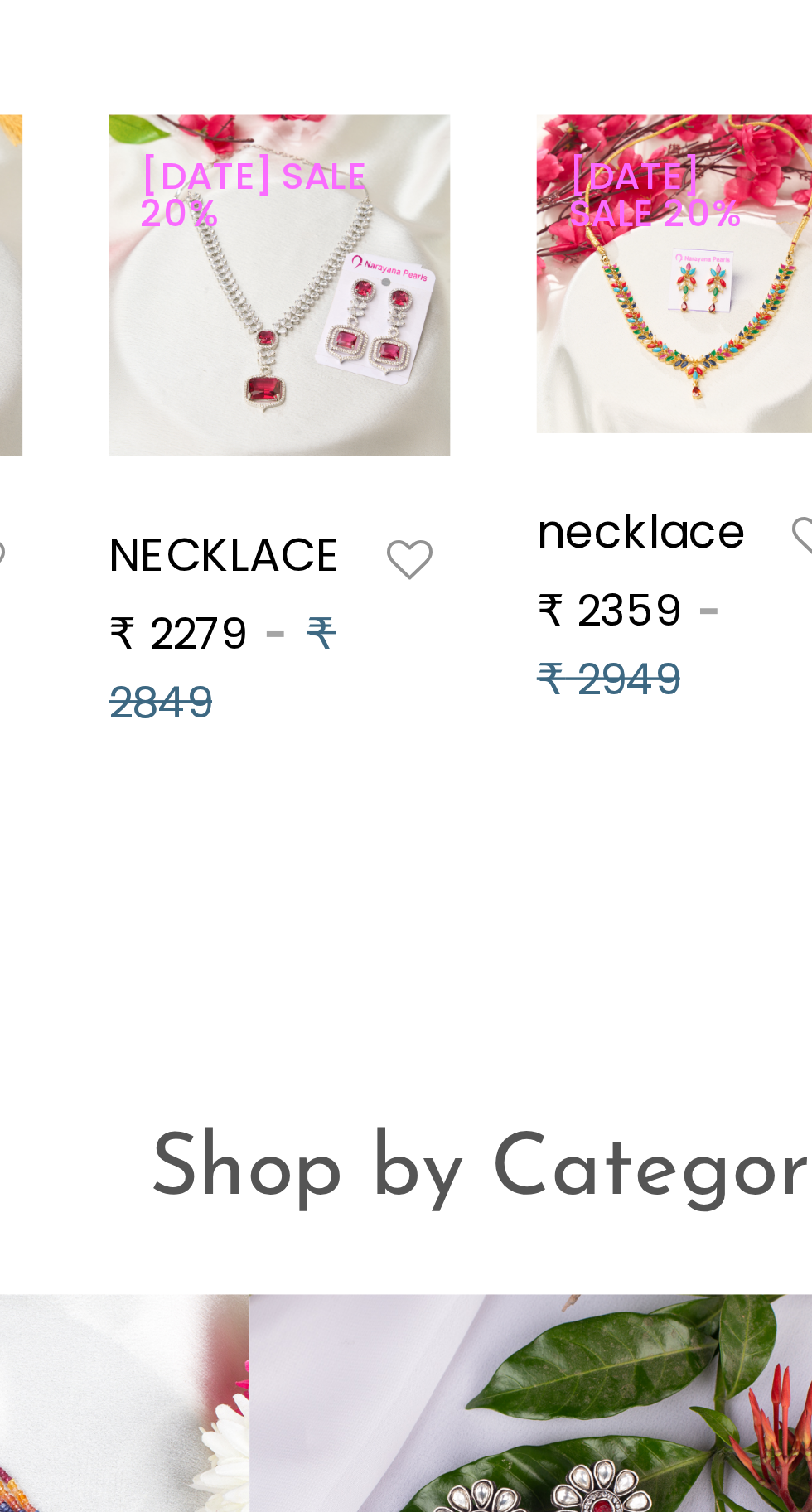
scroll to position [1041, 0]
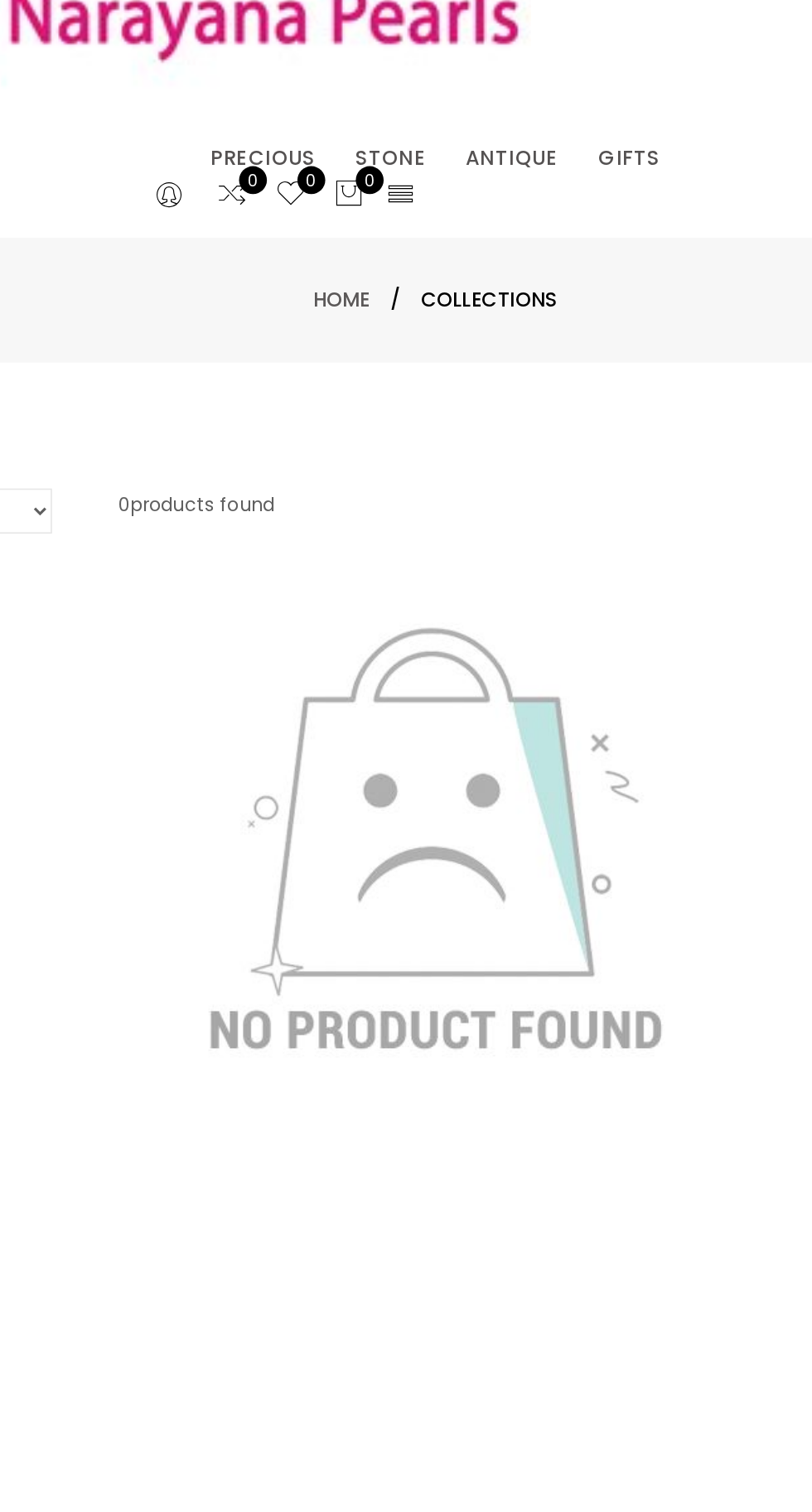
click at [372, 999] on div "SILVER" at bounding box center [406, 1006] width 746 height 20
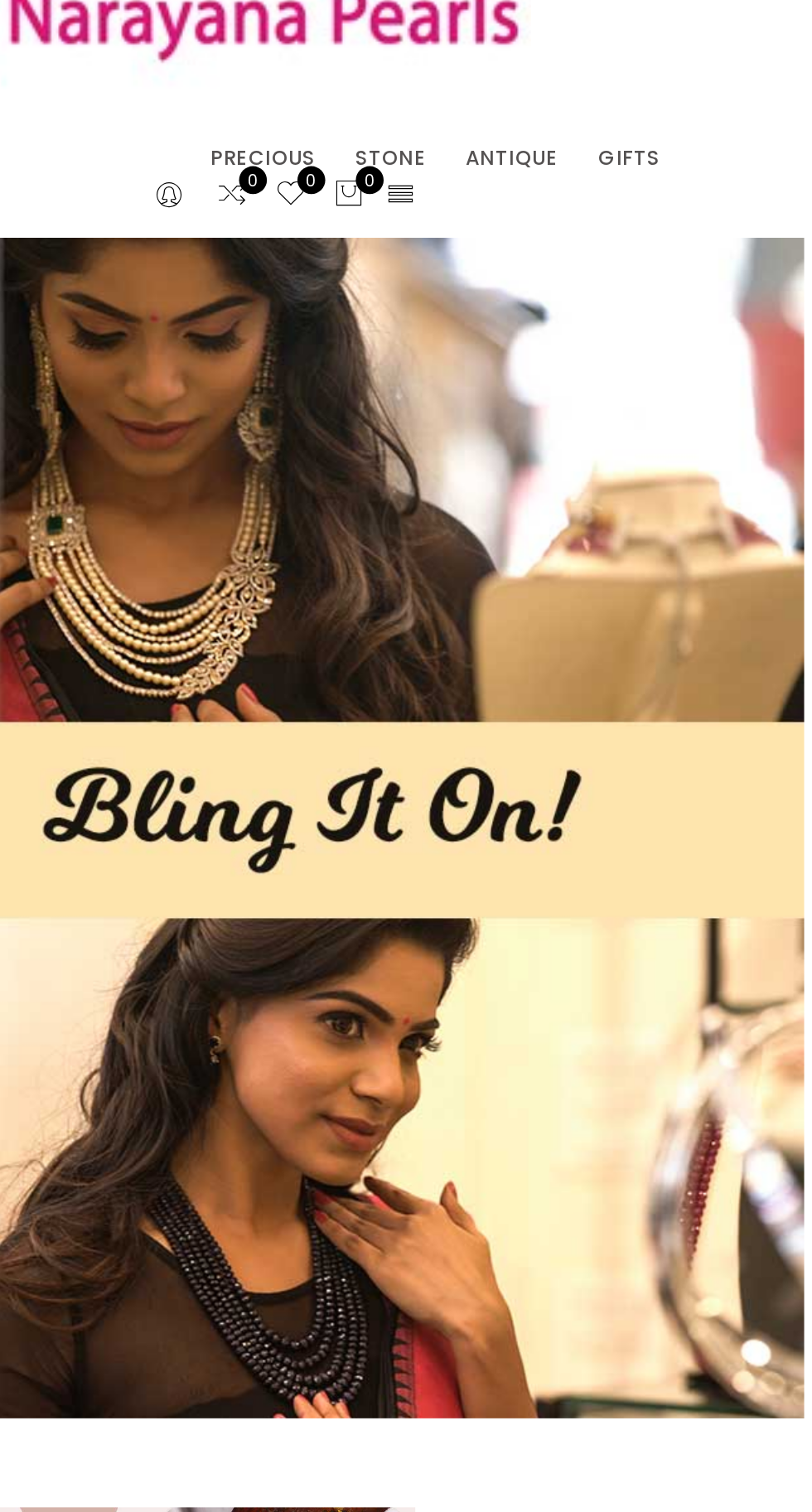
scroll to position [1336, 0]
